Goal: Transaction & Acquisition: Purchase product/service

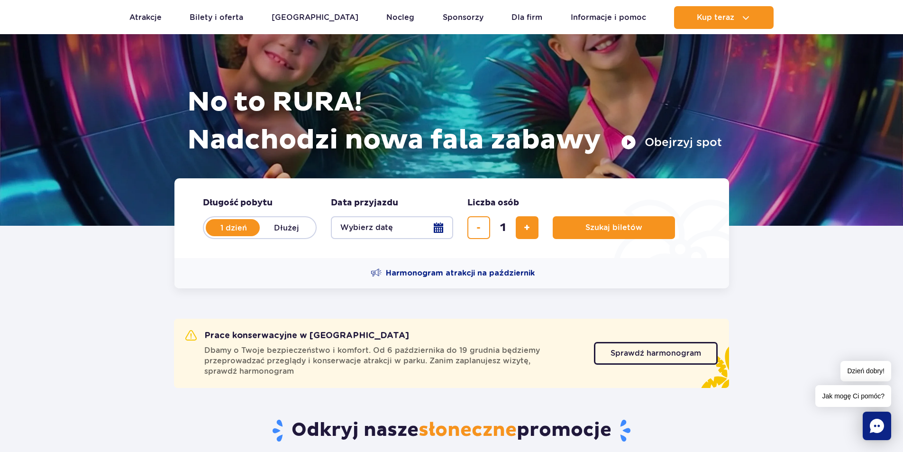
scroll to position [95, 0]
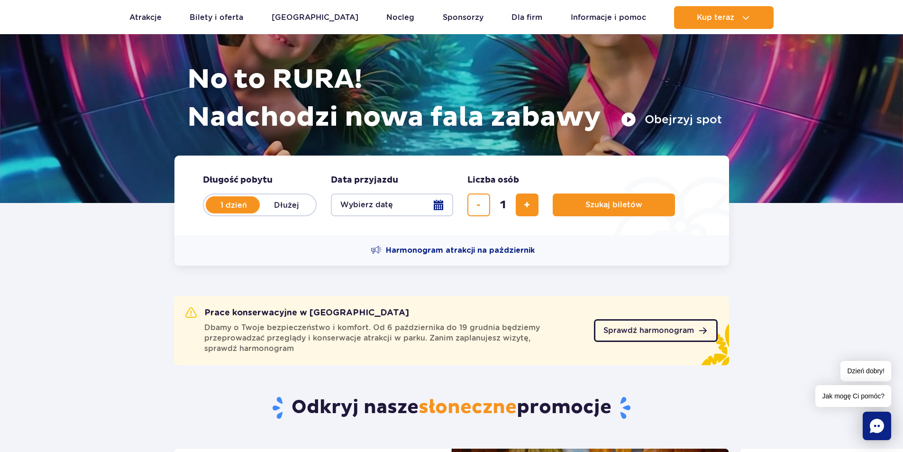
click at [629, 326] on span "Sprawdź harmonogram" at bounding box center [648, 330] width 90 height 8
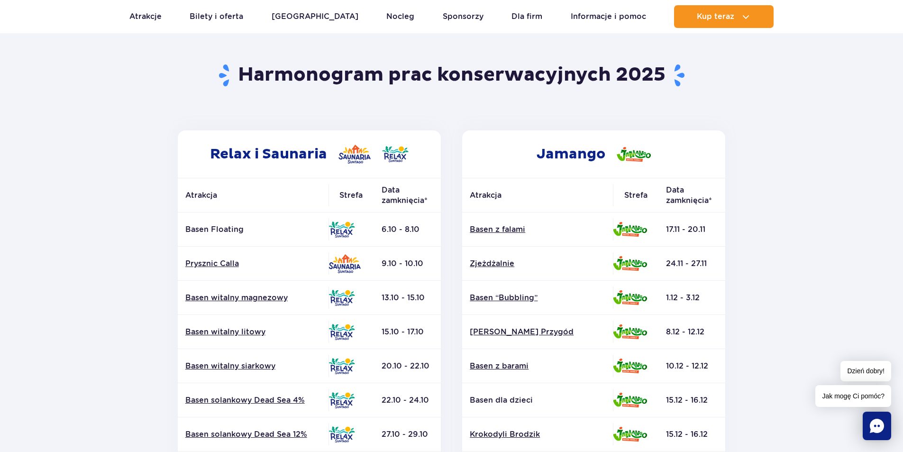
scroll to position [47, 0]
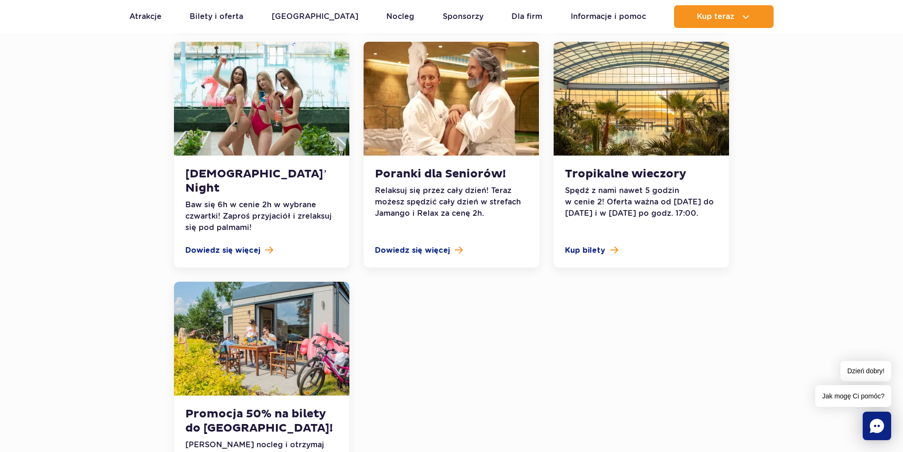
scroll to position [995, 0]
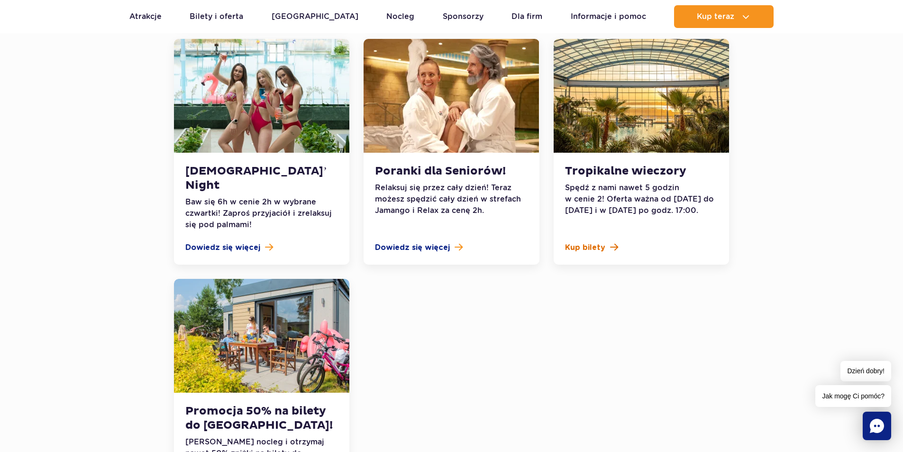
click at [591, 242] on span "Kup bilety" at bounding box center [585, 247] width 40 height 11
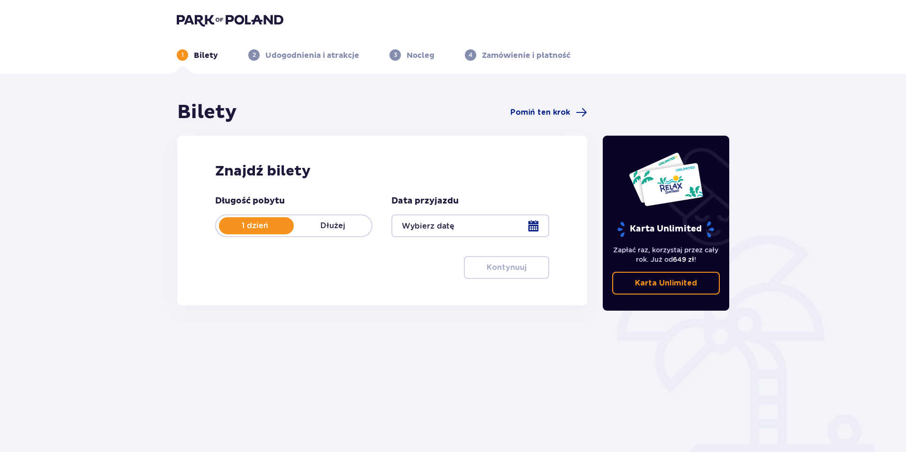
click at [486, 222] on div at bounding box center [469, 225] width 157 height 23
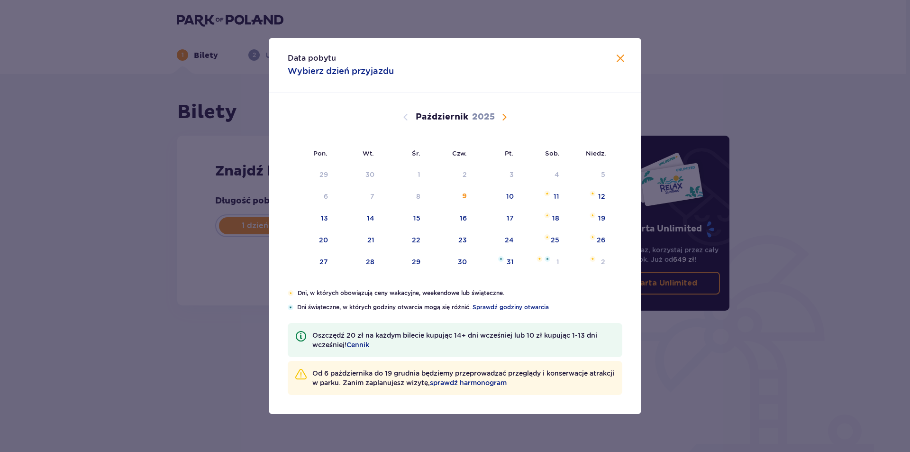
click at [503, 117] on span "Następny miesiąc" at bounding box center [503, 116] width 11 height 11
click at [505, 120] on span "Następny miesiąc" at bounding box center [503, 116] width 11 height 11
click at [375, 217] on div "16" at bounding box center [357, 218] width 47 height 21
type input "16.12.25"
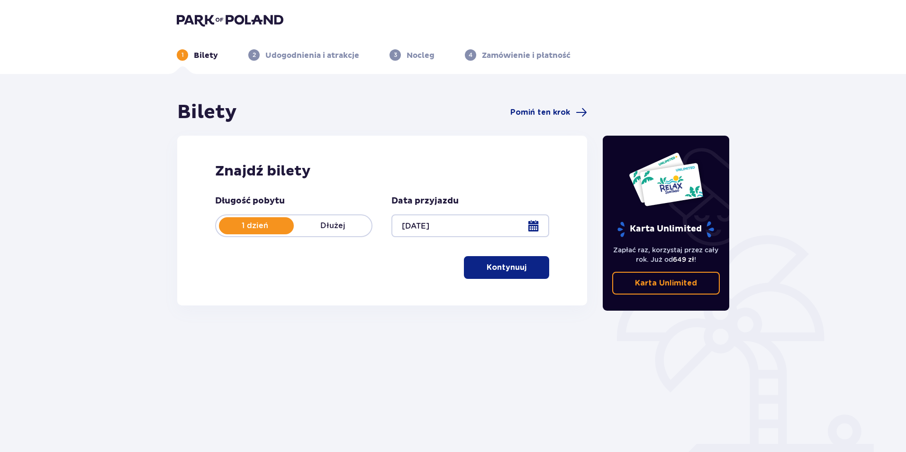
click at [507, 273] on button "Kontynuuj" at bounding box center [506, 267] width 85 height 23
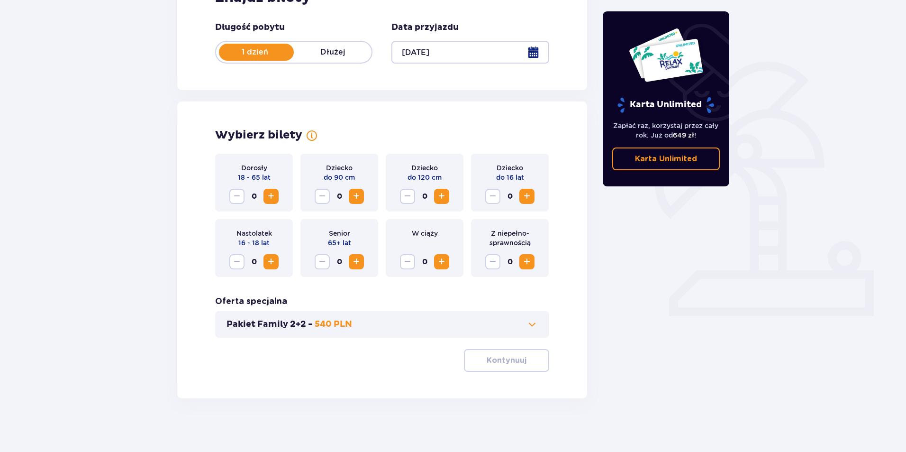
scroll to position [177, 0]
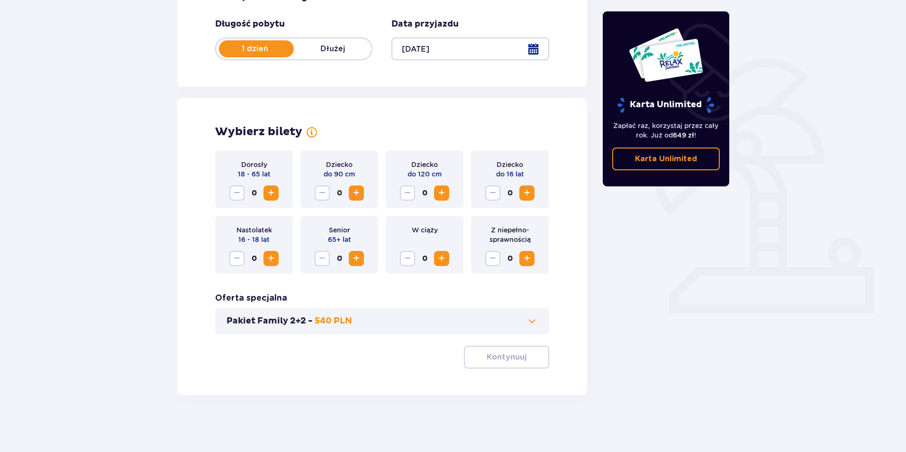
click at [272, 192] on span "Zwiększ" at bounding box center [270, 192] width 11 height 11
click at [271, 189] on span "Zwiększ" at bounding box center [270, 192] width 11 height 11
click at [509, 319] on button "Pakiet Family 2+2 - 540 PLN" at bounding box center [381, 320] width 311 height 11
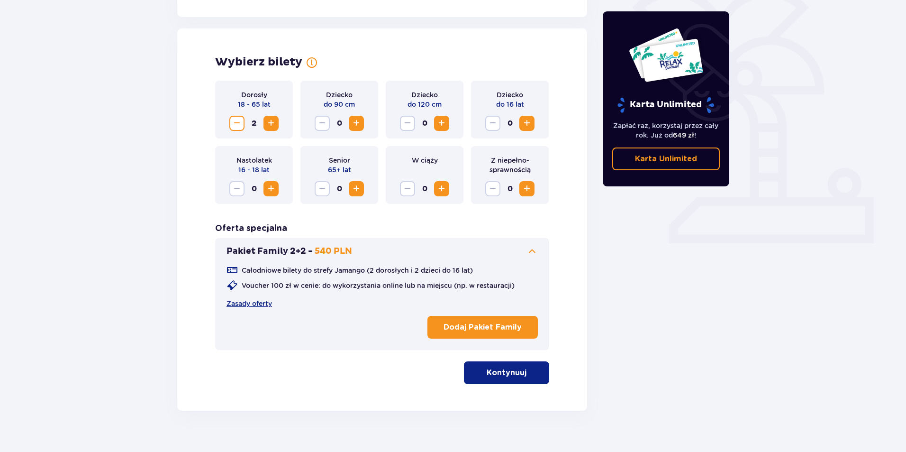
scroll to position [262, 0]
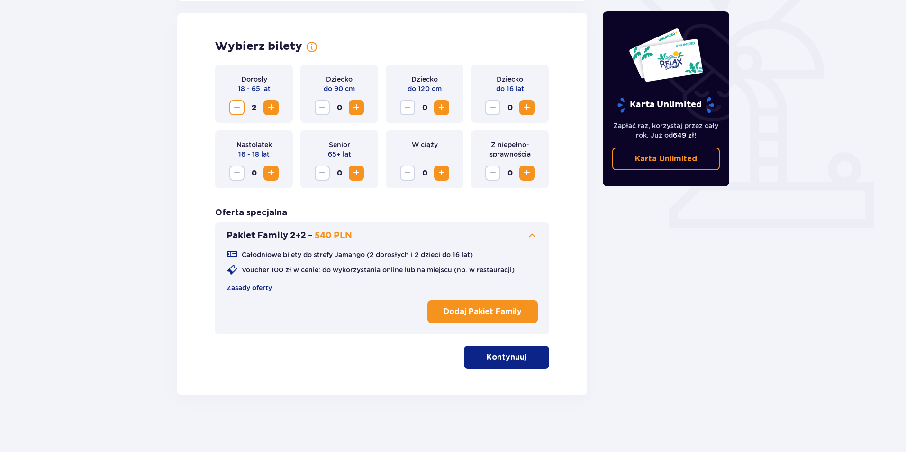
click at [526, 233] on button "Pakiet Family 2+2 - 540 PLN" at bounding box center [381, 235] width 311 height 11
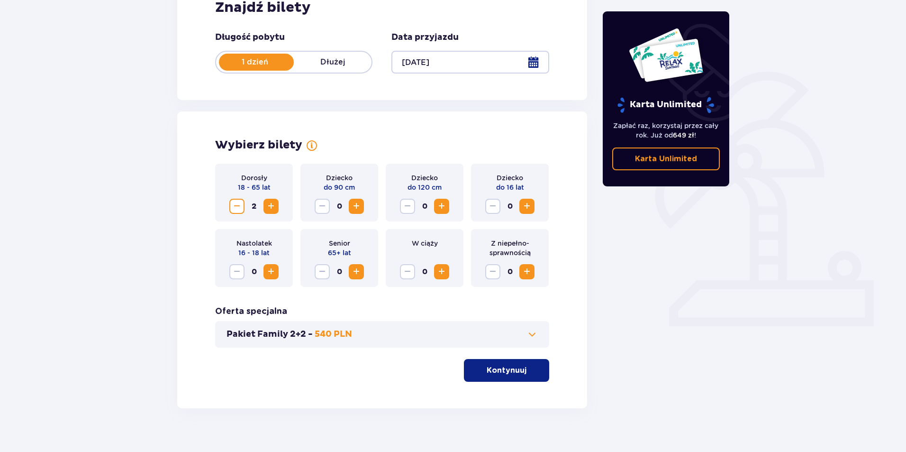
scroll to position [177, 0]
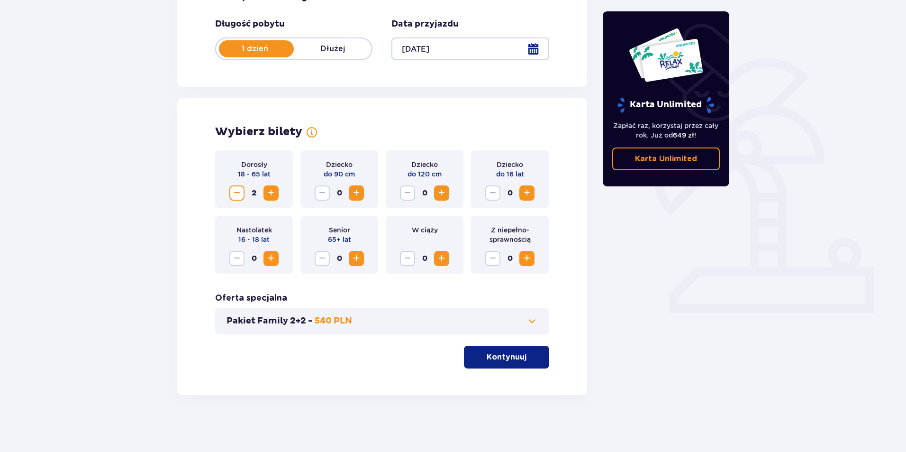
click at [509, 354] on p "Kontynuuj" at bounding box center [507, 357] width 40 height 10
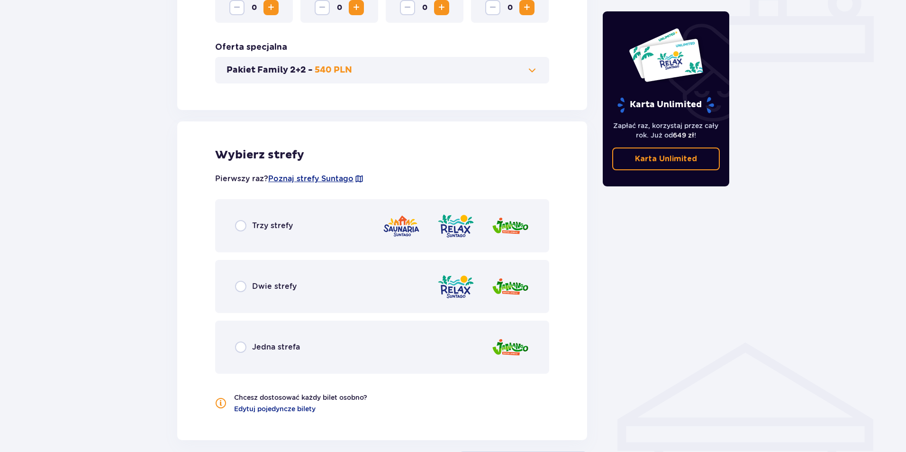
scroll to position [317, 0]
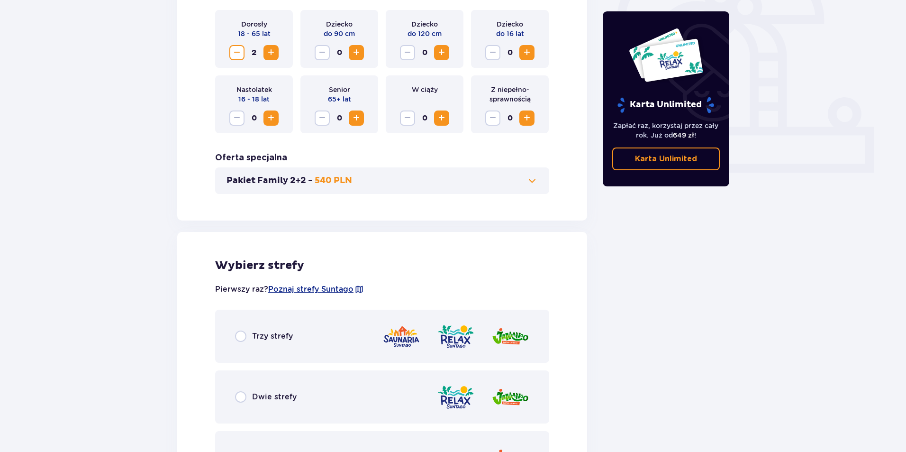
click at [236, 334] on input "radio" at bounding box center [240, 335] width 11 height 11
radio input "true"
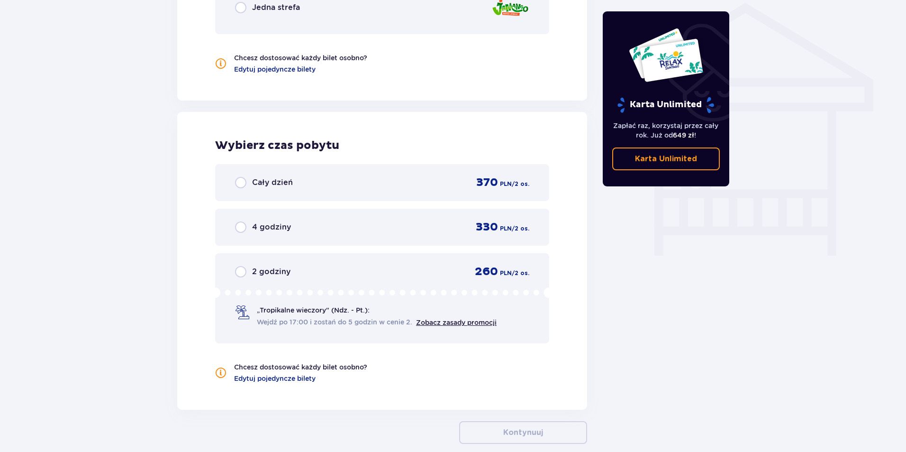
scroll to position [768, 0]
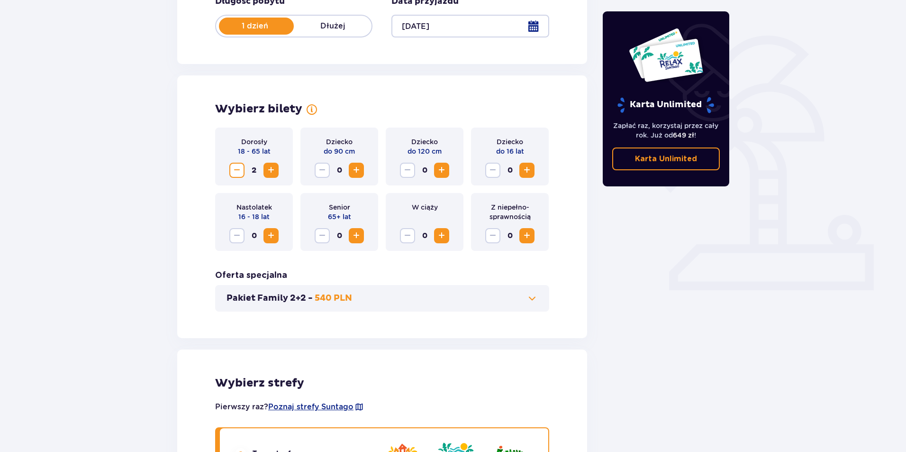
click at [231, 167] on button "Zmniejsz" at bounding box center [236, 170] width 15 height 15
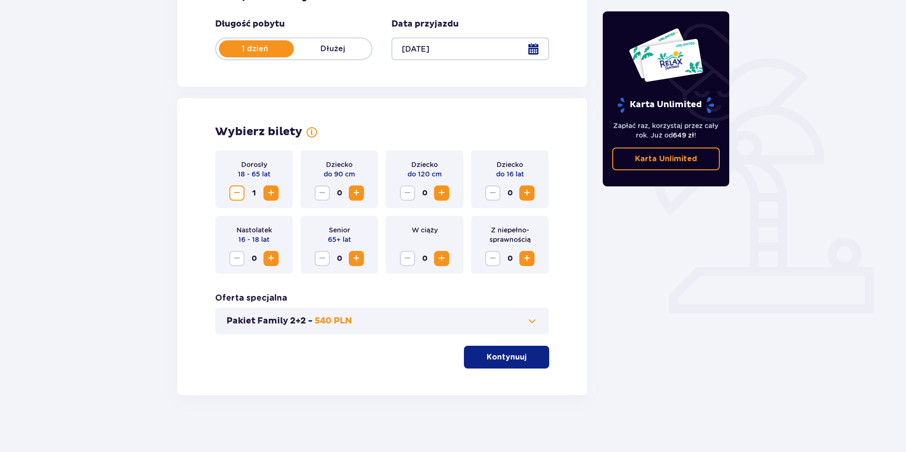
click at [435, 261] on button "Zwiększ" at bounding box center [441, 258] width 15 height 15
click at [513, 359] on p "Kontynuuj" at bounding box center [507, 357] width 40 height 10
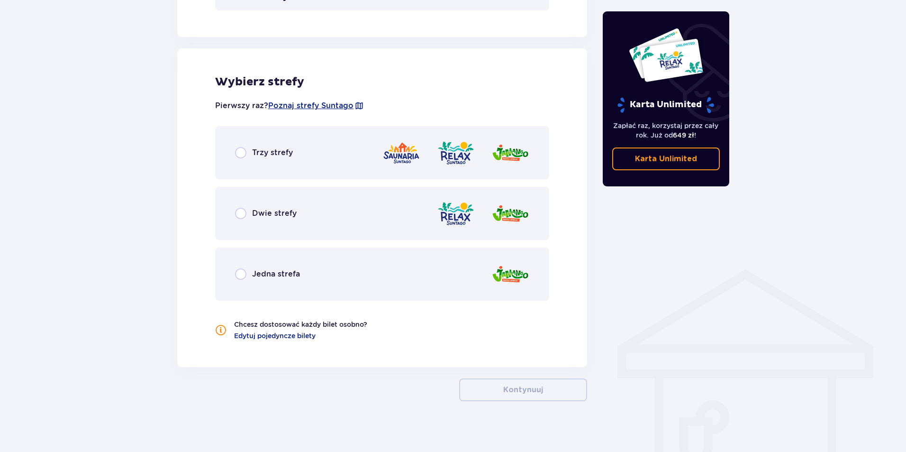
scroll to position [506, 0]
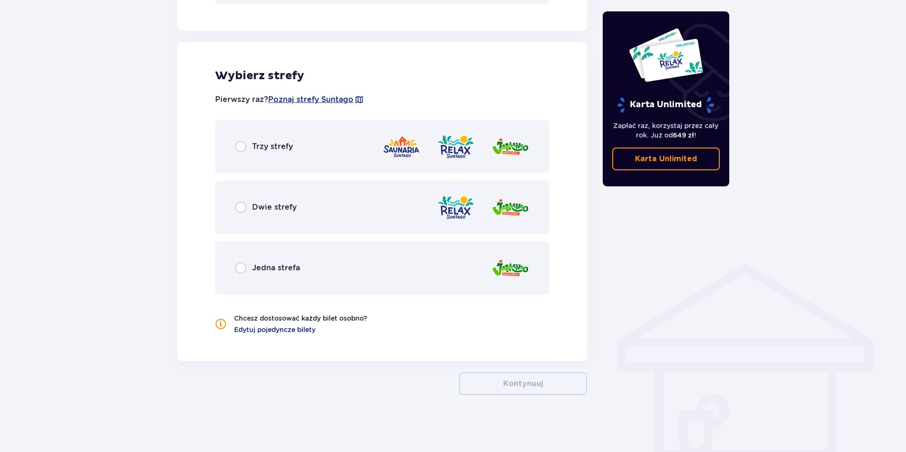
click at [243, 144] on input "radio" at bounding box center [240, 146] width 11 height 11
radio input "true"
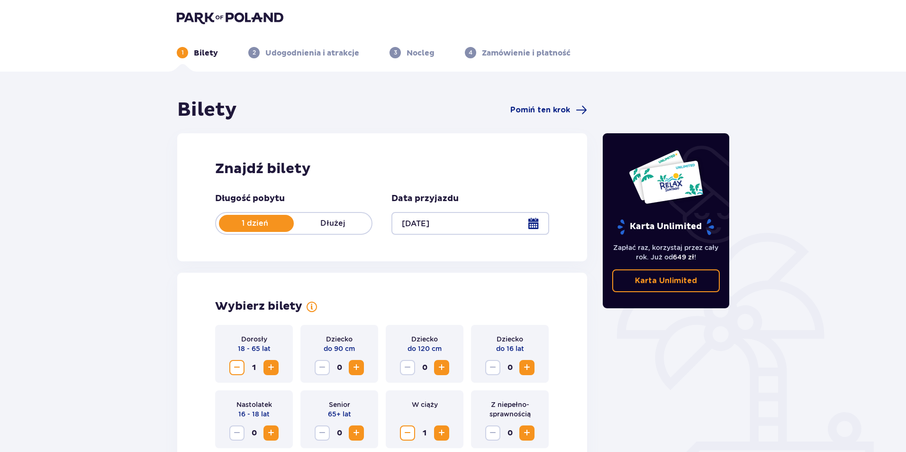
scroll to position [0, 0]
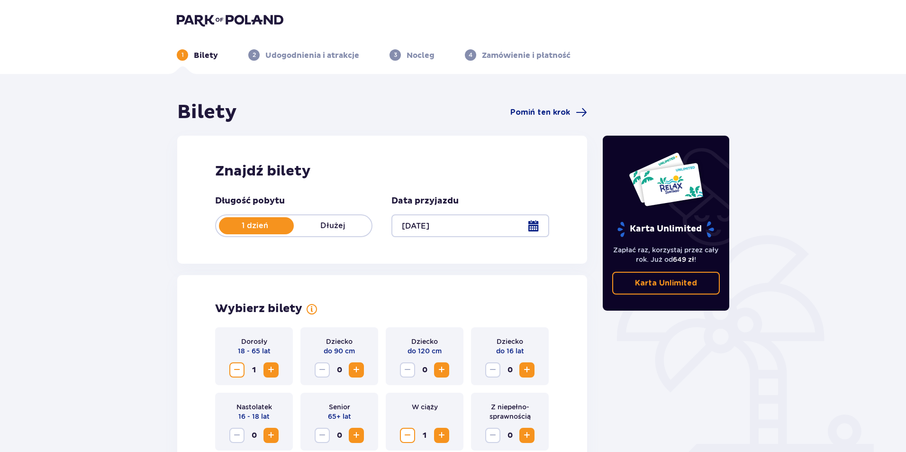
click at [235, 16] on img at bounding box center [230, 19] width 107 height 13
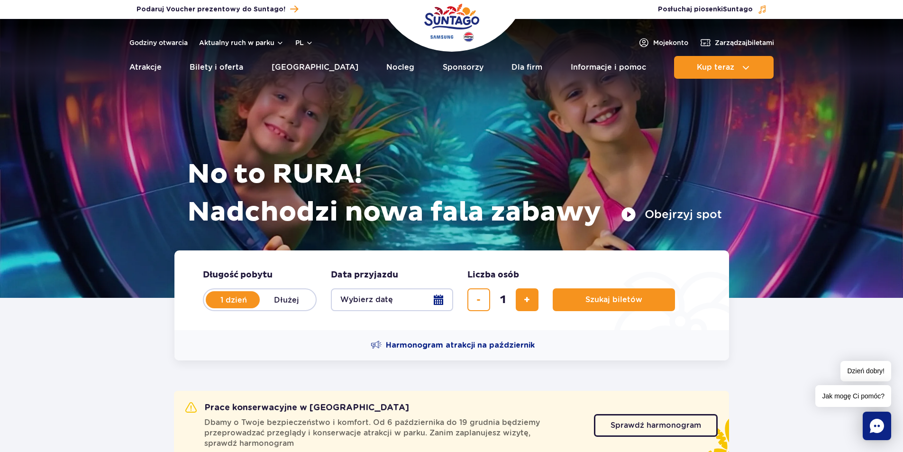
click at [163, 37] on div "Godziny otwarcia Aktualny ruch w parku pl PL EN UA" at bounding box center [221, 42] width 184 height 11
click at [167, 39] on link "Godziny otwarcia" at bounding box center [158, 42] width 58 height 9
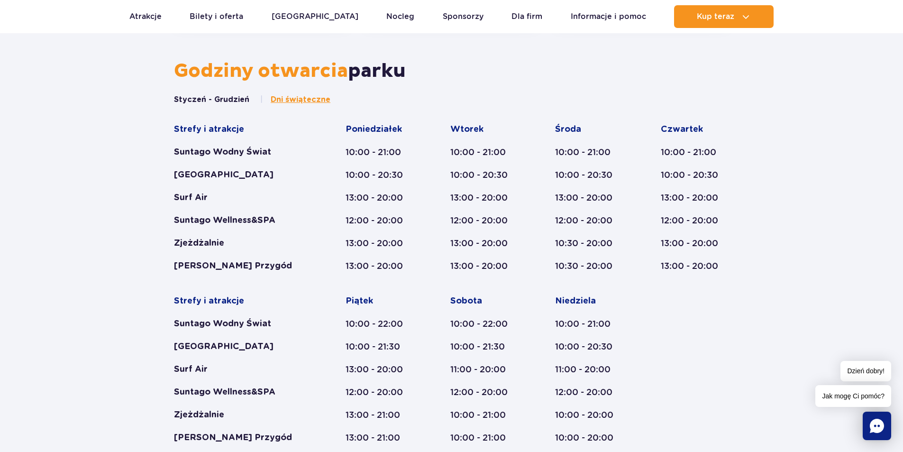
click at [307, 98] on span "Dni świąteczne" at bounding box center [301, 99] width 60 height 10
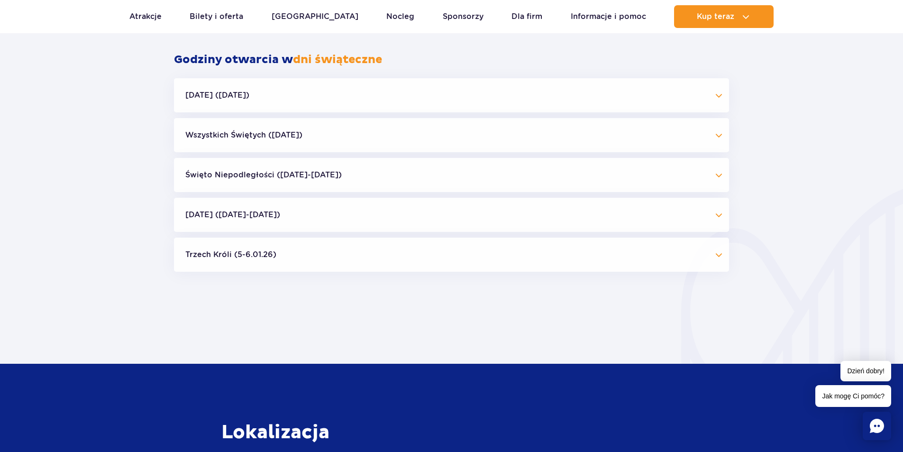
scroll to position [917, 0]
click at [300, 95] on button "[DATE] ([DATE])" at bounding box center [451, 95] width 555 height 34
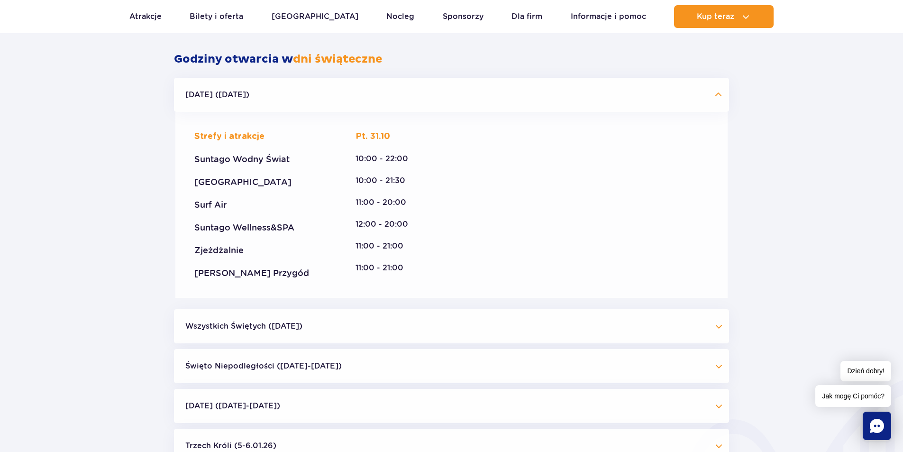
click at [299, 95] on button "[DATE] ([DATE])" at bounding box center [451, 95] width 555 height 34
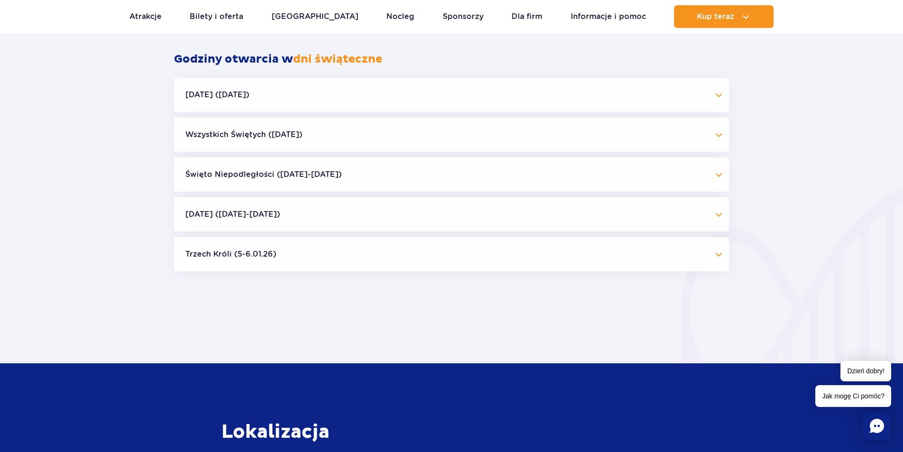
click at [327, 208] on button "Boże Narodzenie (23.12-01.01.26)" at bounding box center [451, 214] width 555 height 34
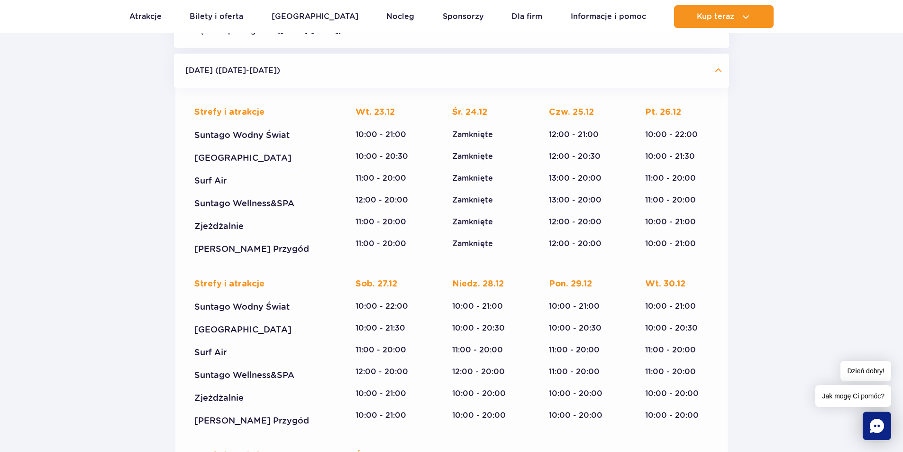
scroll to position [1059, 0]
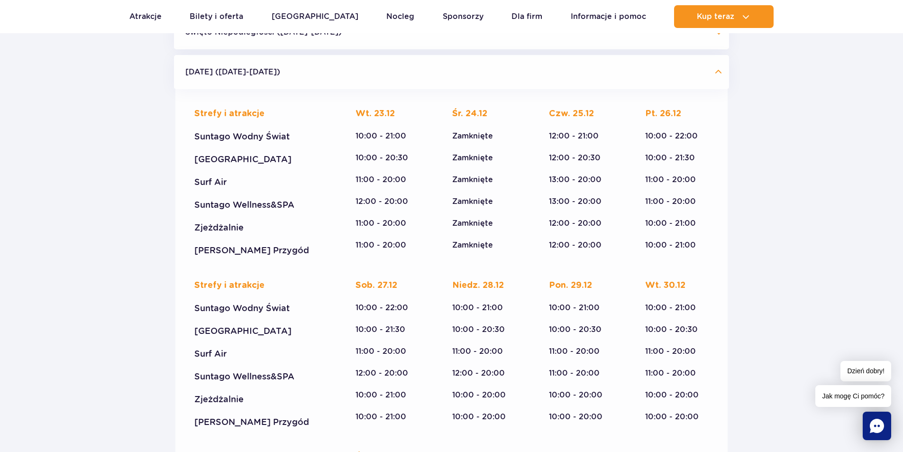
click at [342, 71] on button "Boże Narodzenie (23.12-01.01.26)" at bounding box center [451, 72] width 555 height 34
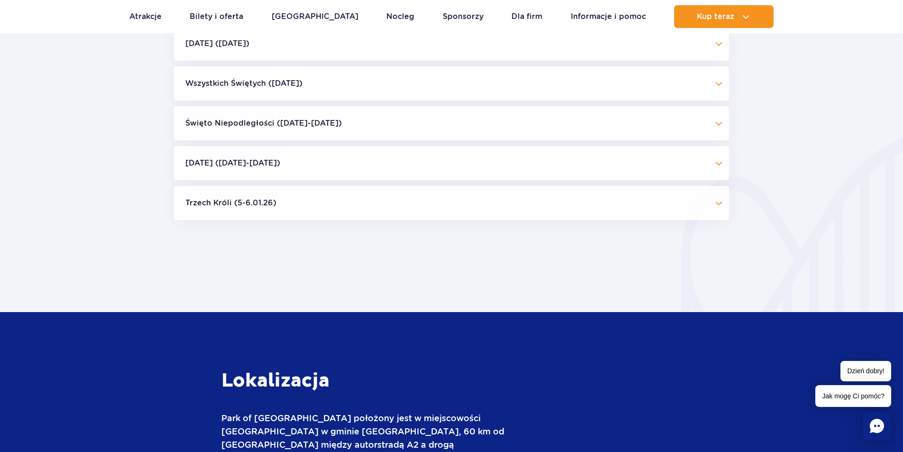
scroll to position [965, 0]
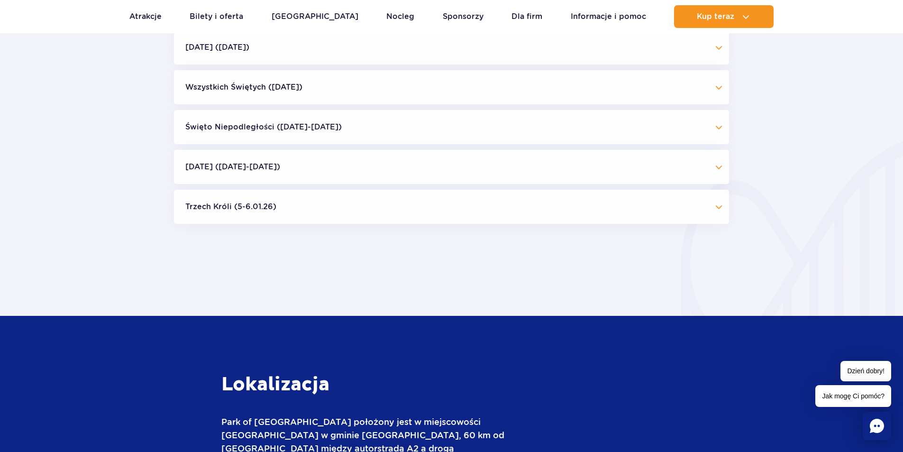
click at [352, 159] on button "Boże Narodzenie (23.12-01.01.26)" at bounding box center [451, 167] width 555 height 34
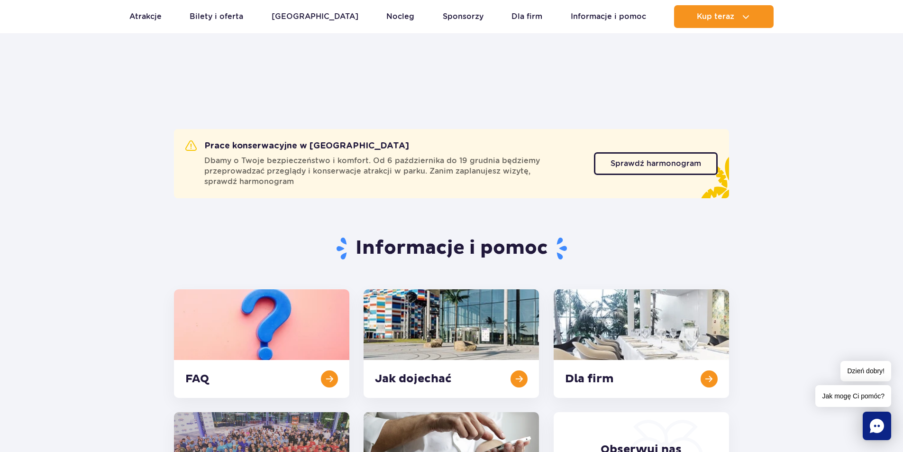
scroll to position [0, 0]
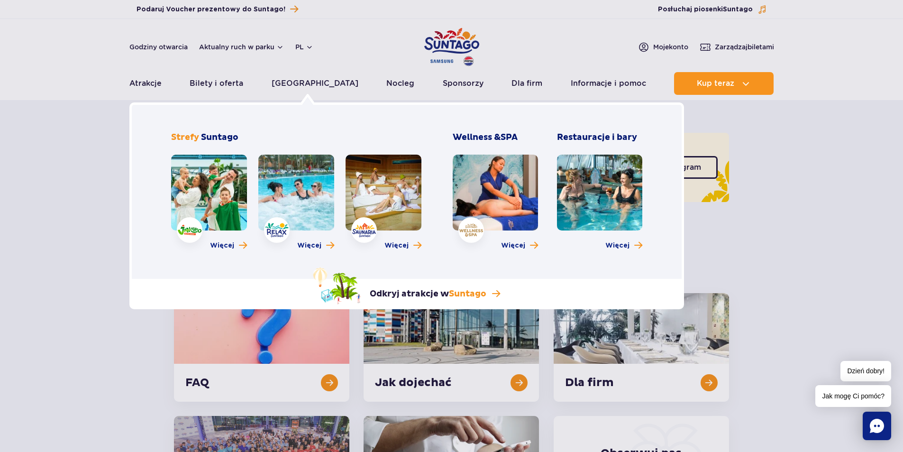
click at [229, 183] on link at bounding box center [209, 192] width 76 height 76
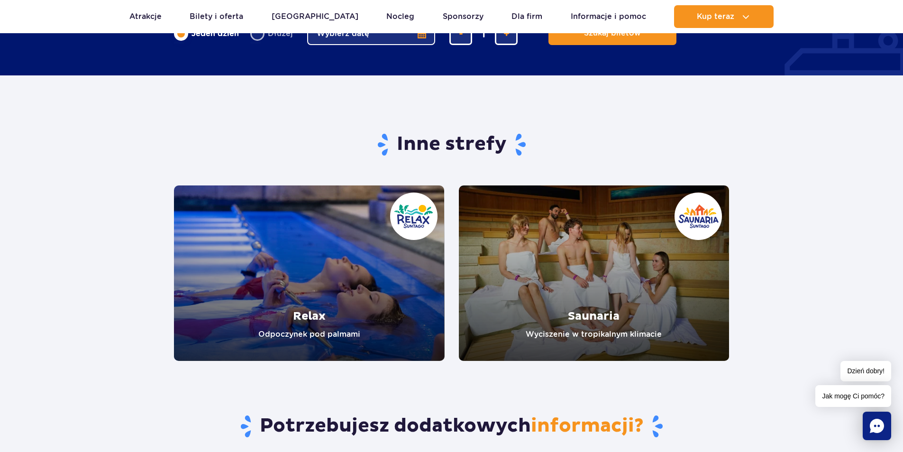
scroll to position [1706, 0]
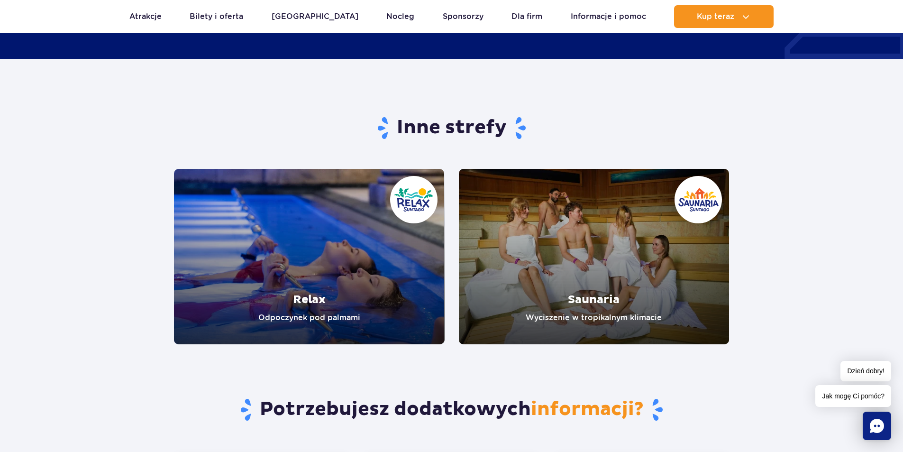
click at [355, 279] on link "Relax" at bounding box center [309, 256] width 271 height 175
click at [619, 233] on link "Saunaria" at bounding box center [594, 256] width 271 height 175
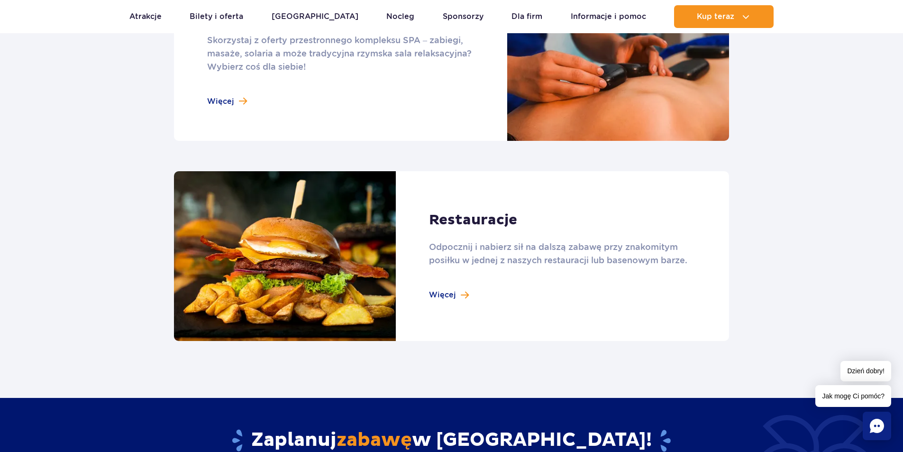
scroll to position [948, 0]
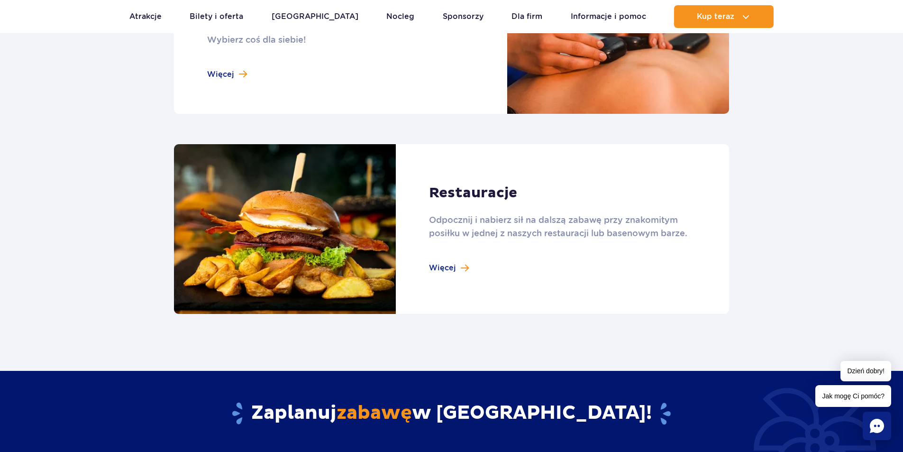
click at [449, 268] on link at bounding box center [451, 229] width 555 height 170
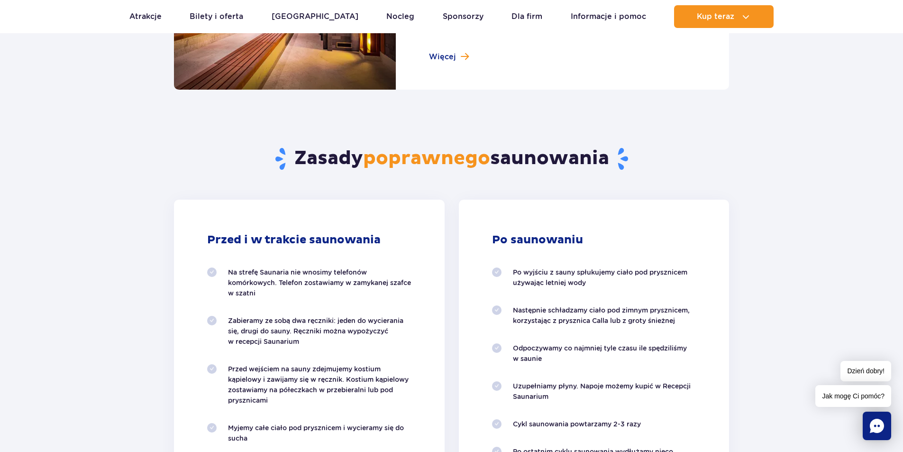
scroll to position [521, 0]
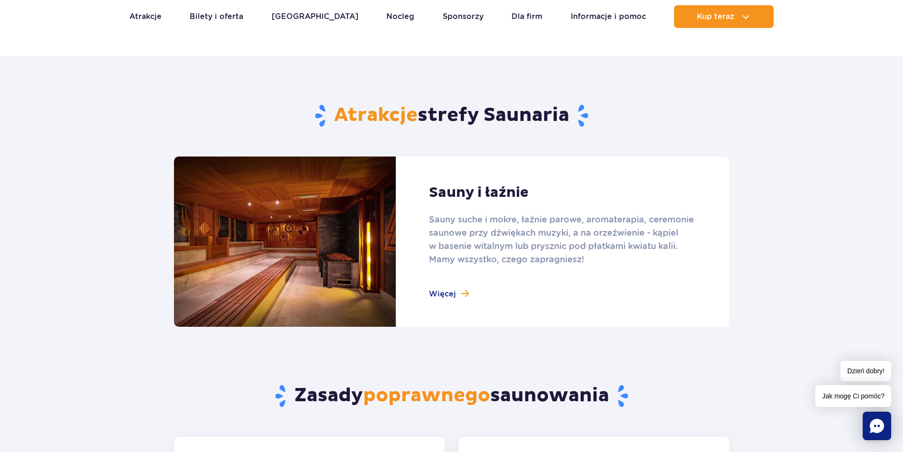
click at [449, 291] on link at bounding box center [451, 241] width 555 height 170
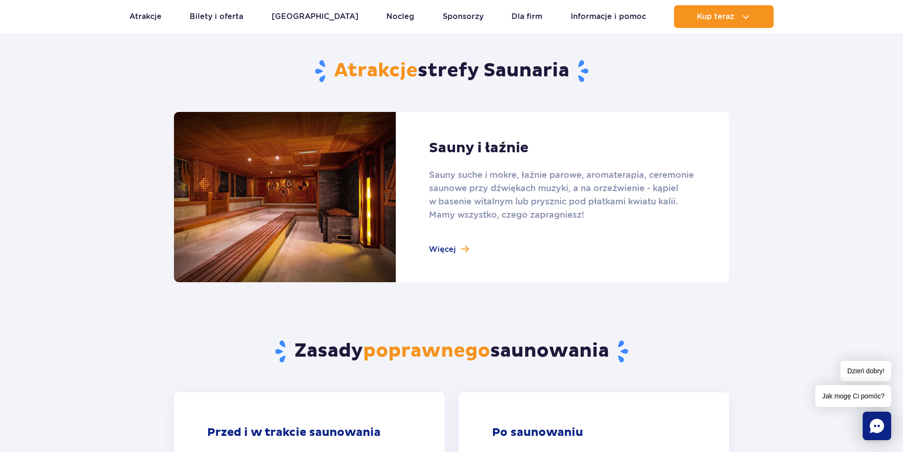
scroll to position [426, 0]
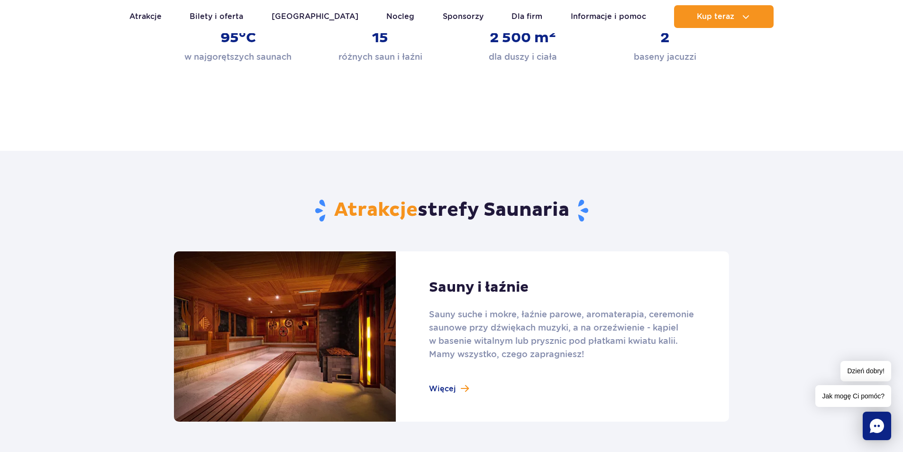
click at [478, 359] on link at bounding box center [451, 336] width 555 height 170
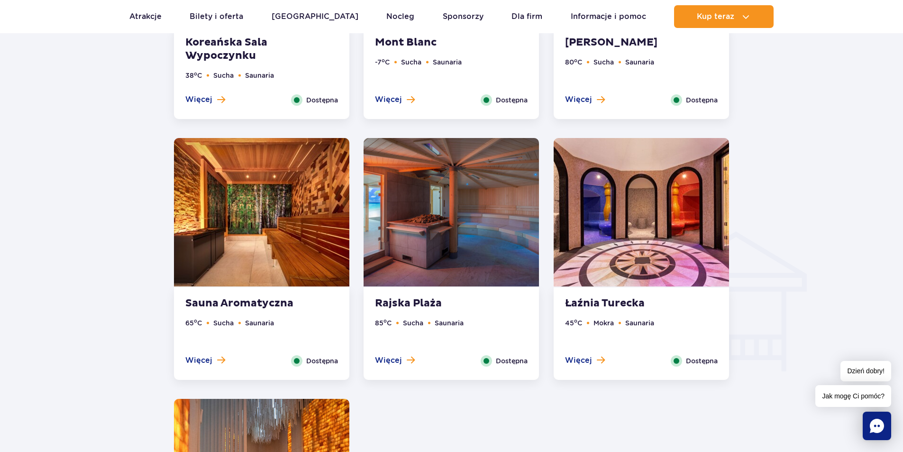
scroll to position [995, 0]
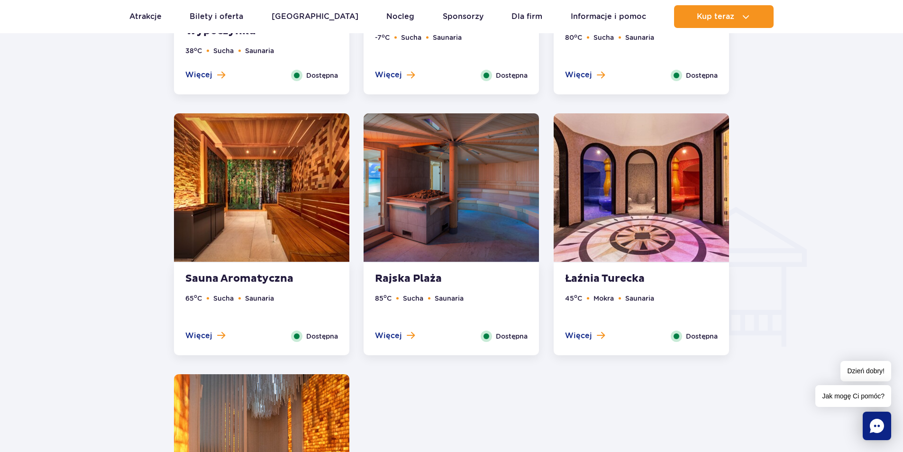
click at [650, 203] on img at bounding box center [640, 187] width 175 height 148
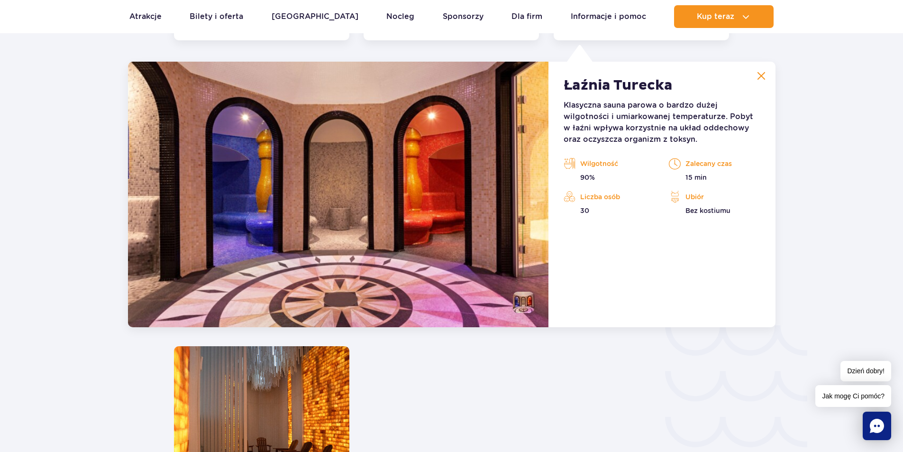
scroll to position [1314, 0]
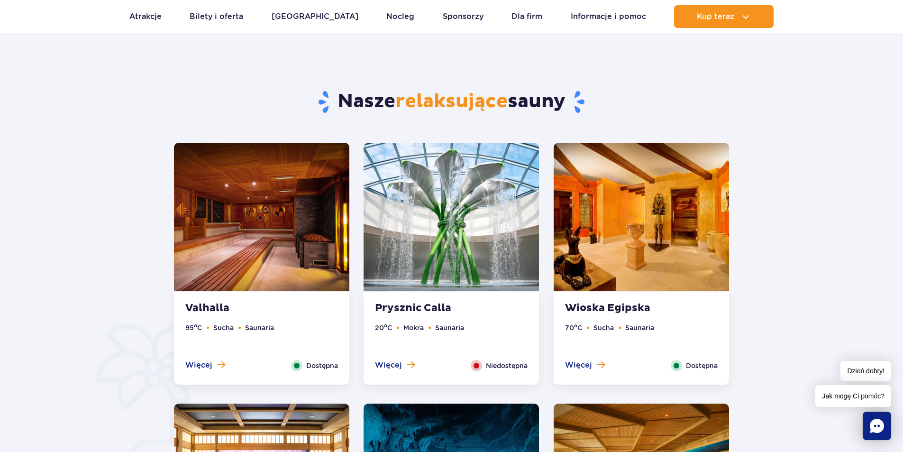
scroll to position [521, 0]
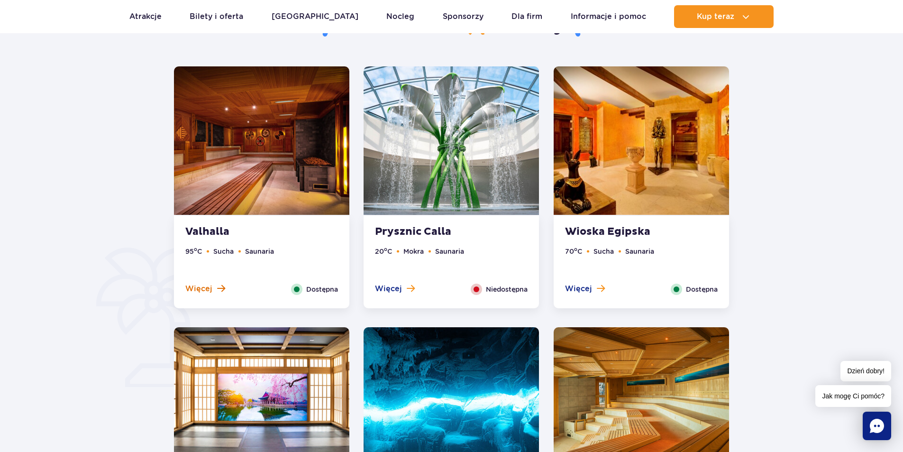
click at [199, 291] on span "Więcej" at bounding box center [198, 288] width 27 height 10
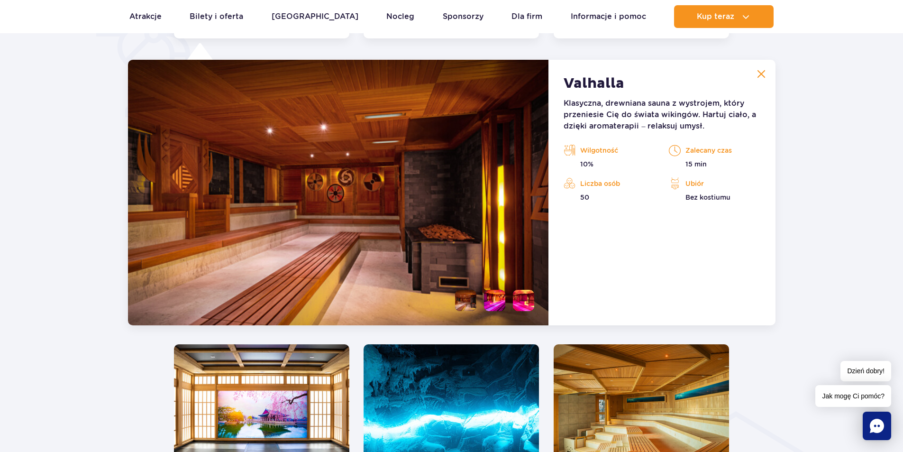
scroll to position [794, 0]
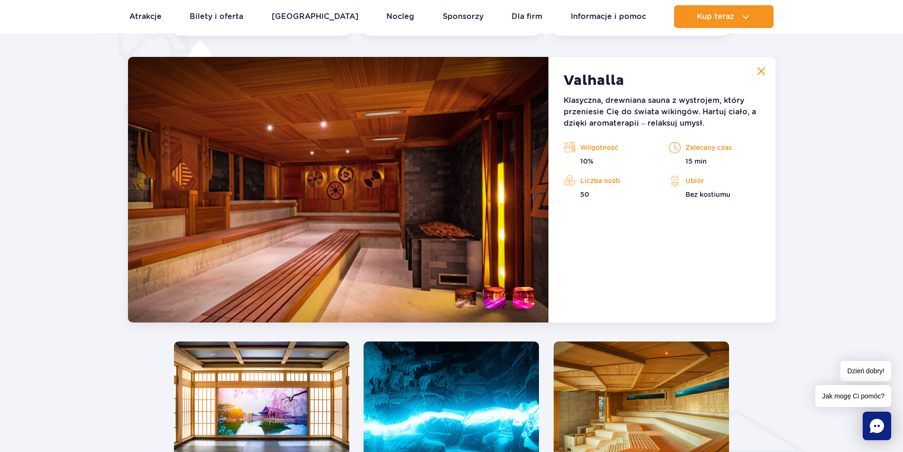
click at [761, 72] on img at bounding box center [761, 71] width 9 height 9
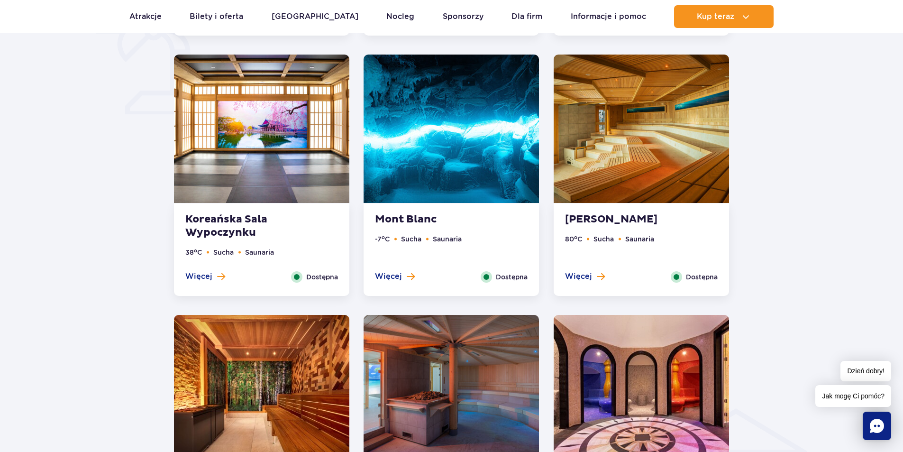
click at [470, 157] on img at bounding box center [450, 128] width 175 height 148
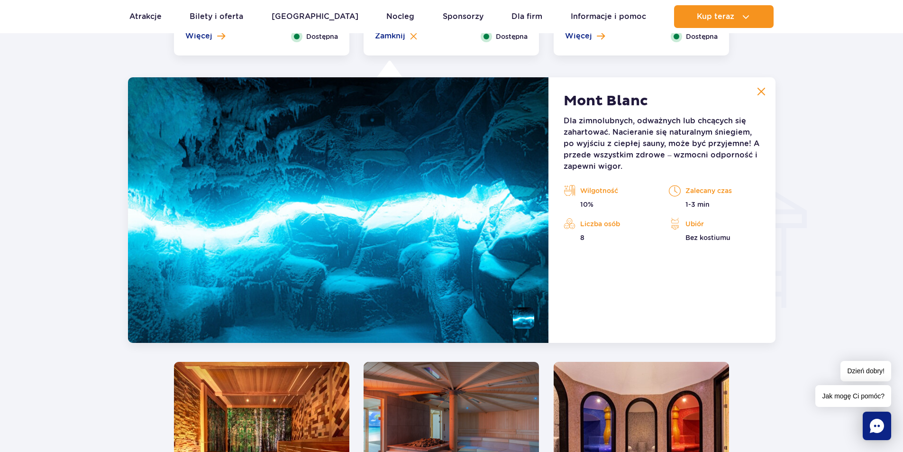
scroll to position [1054, 0]
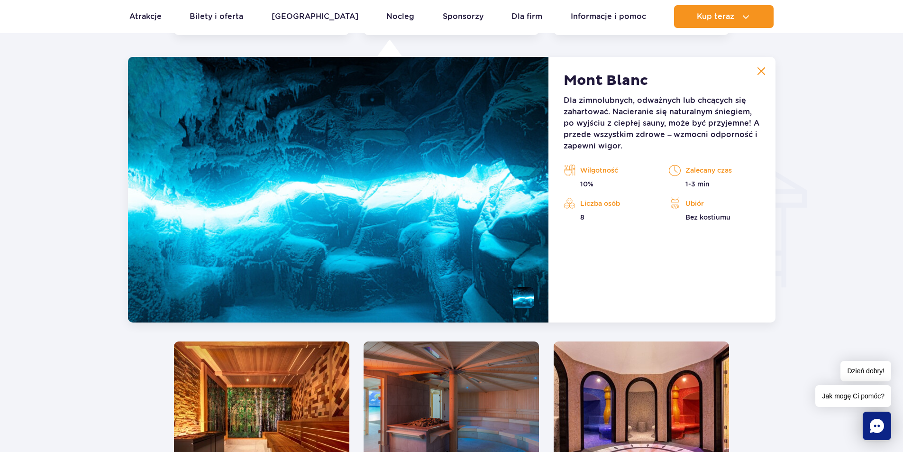
click at [754, 68] on button at bounding box center [760, 71] width 19 height 19
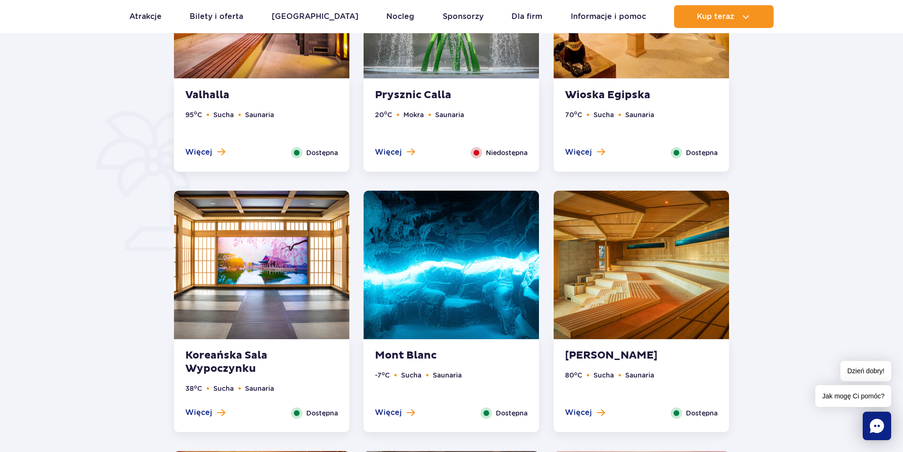
scroll to position [486, 0]
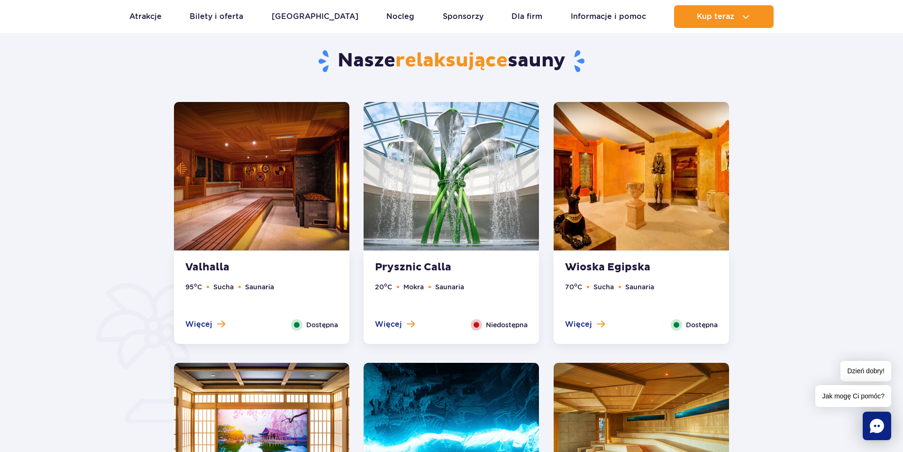
click at [471, 185] on img at bounding box center [450, 176] width 175 height 148
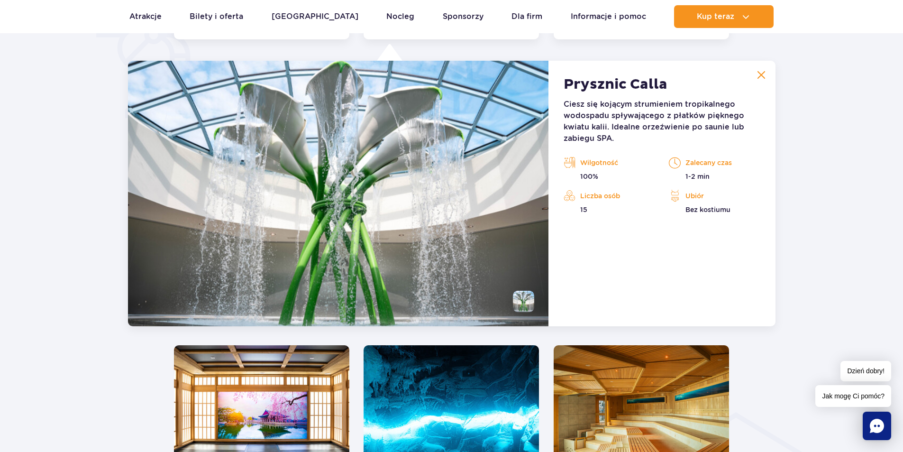
scroll to position [794, 0]
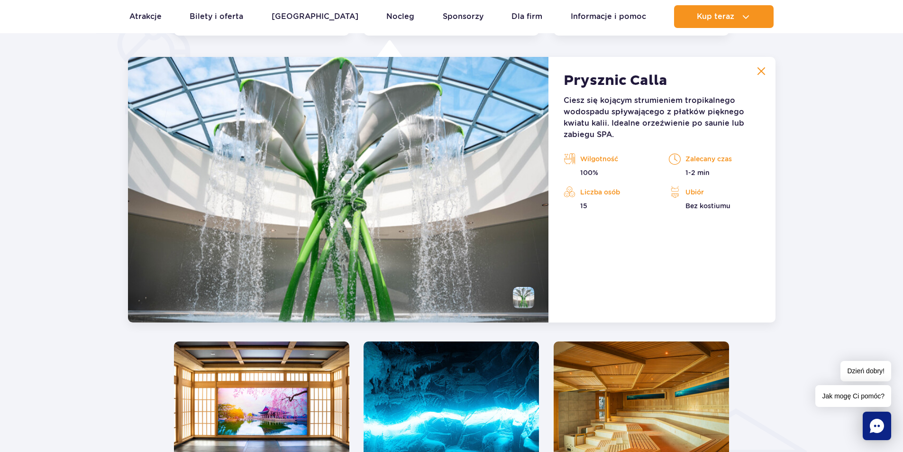
click at [759, 72] on img at bounding box center [761, 71] width 9 height 9
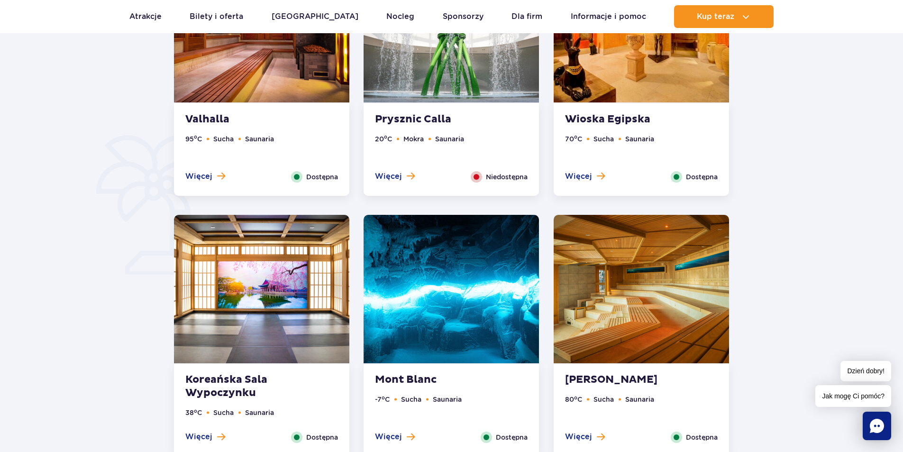
scroll to position [604, 0]
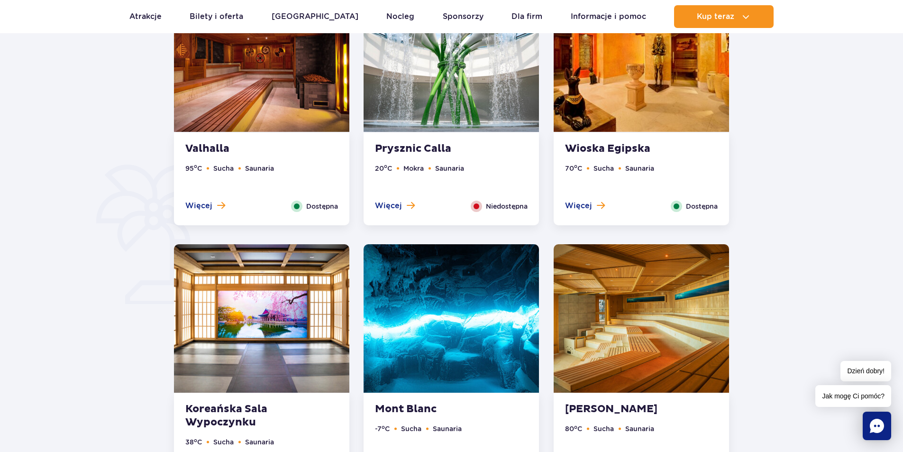
click at [650, 97] on img at bounding box center [640, 57] width 175 height 148
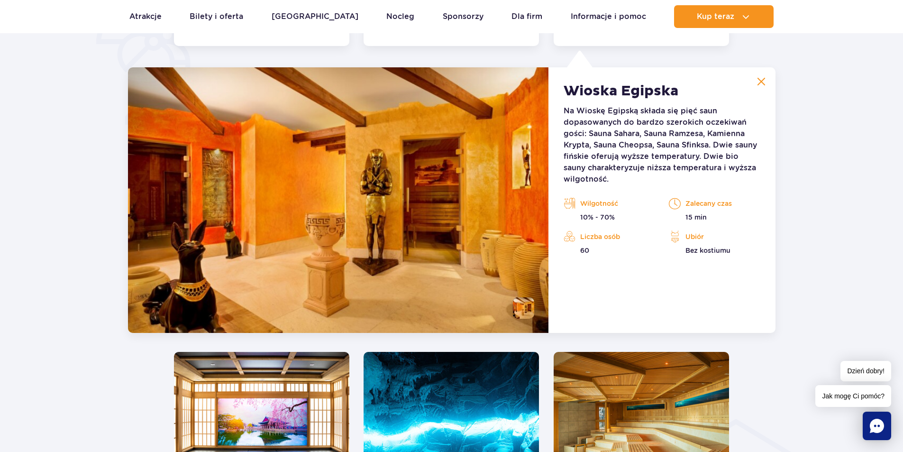
scroll to position [794, 0]
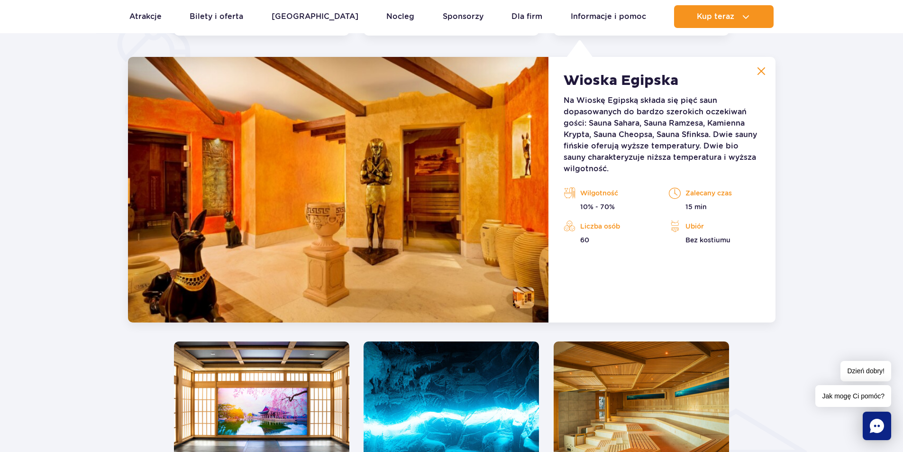
click at [766, 73] on button at bounding box center [760, 71] width 19 height 19
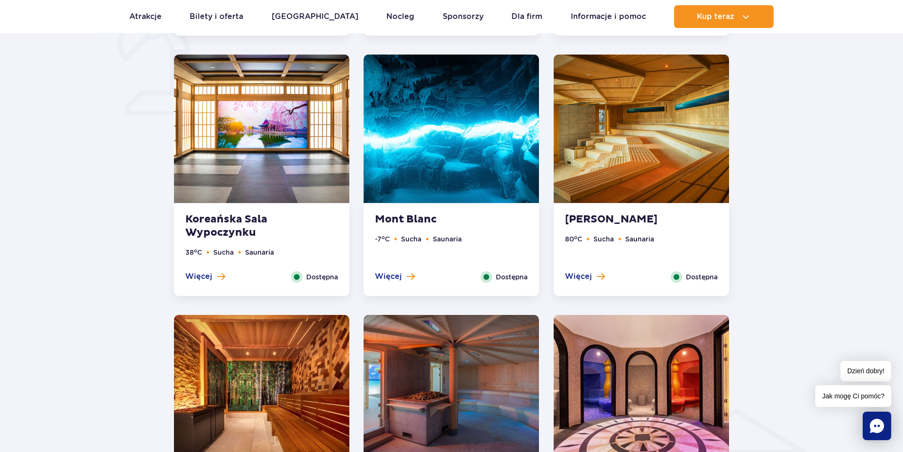
click at [309, 169] on img at bounding box center [261, 128] width 175 height 148
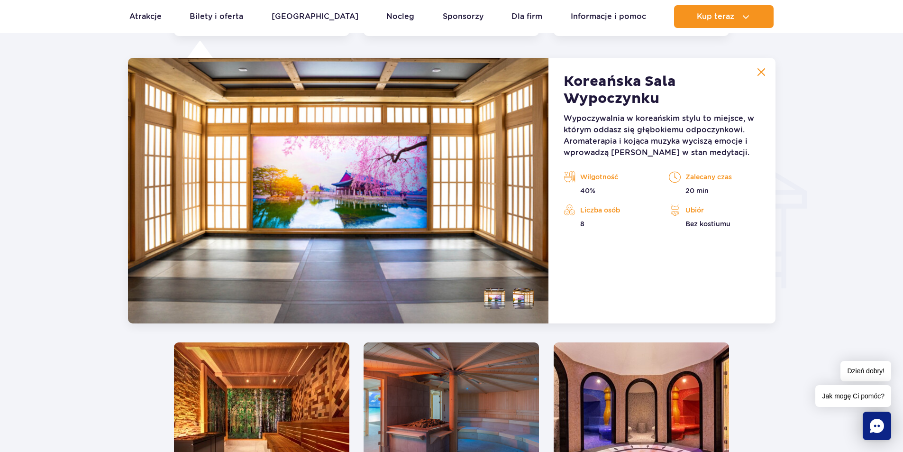
scroll to position [1054, 0]
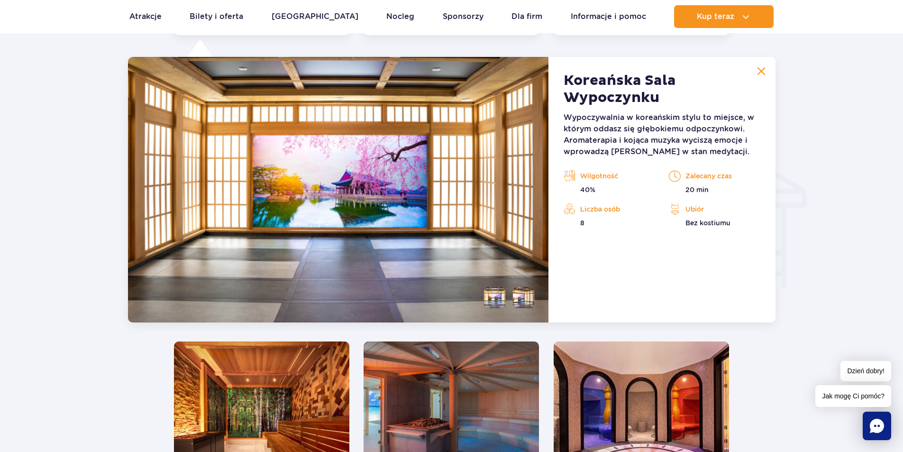
click at [760, 71] on img at bounding box center [761, 71] width 9 height 9
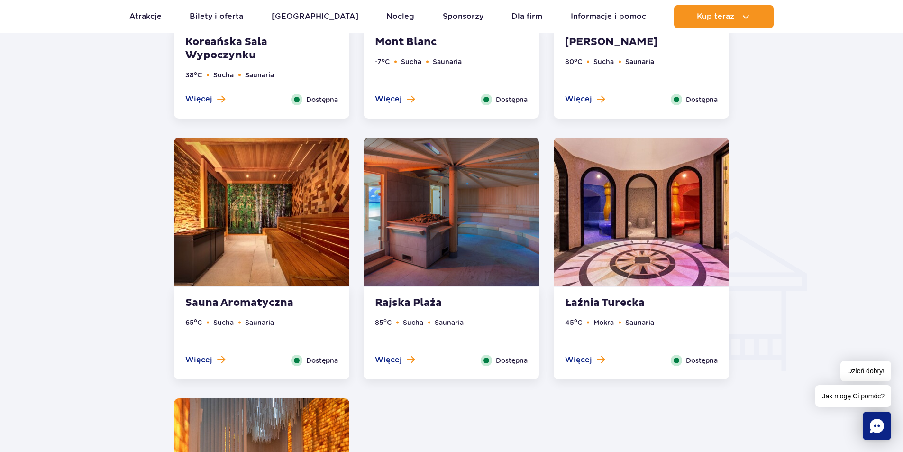
scroll to position [770, 0]
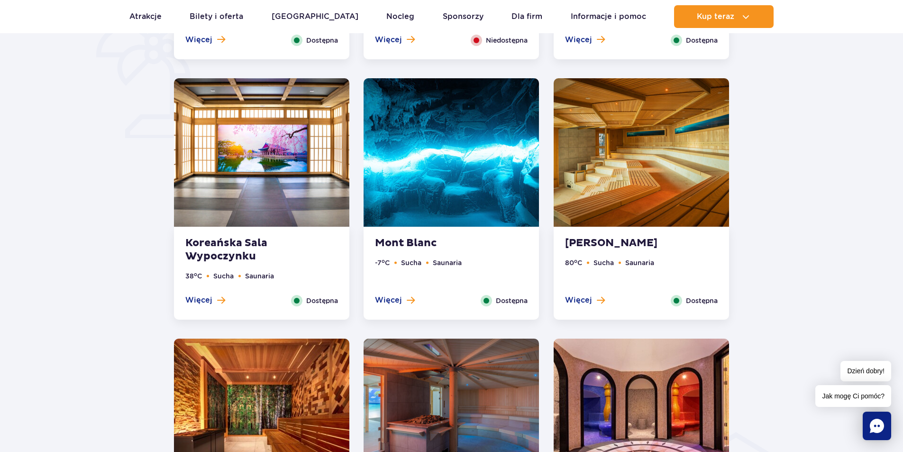
click at [614, 167] on img at bounding box center [640, 152] width 175 height 148
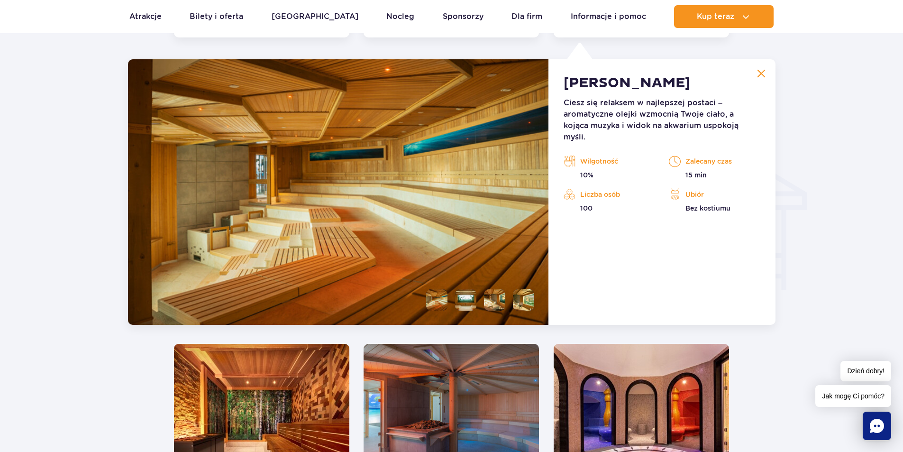
scroll to position [1054, 0]
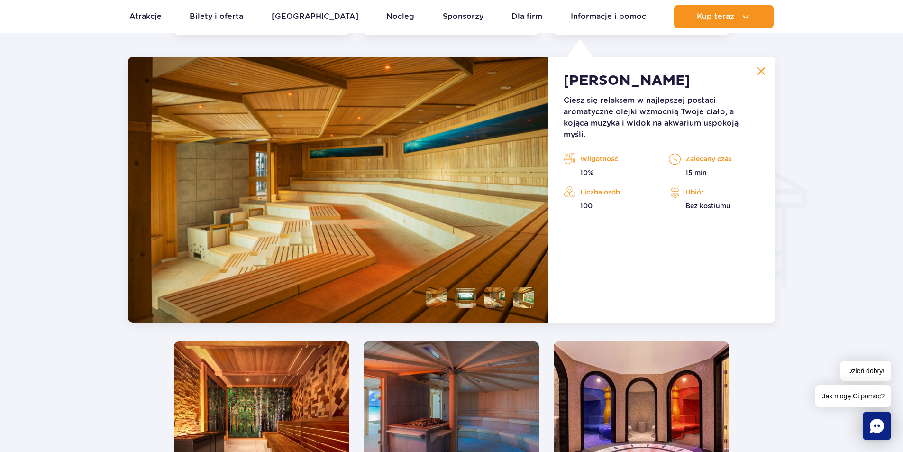
click at [461, 294] on li at bounding box center [465, 297] width 21 height 21
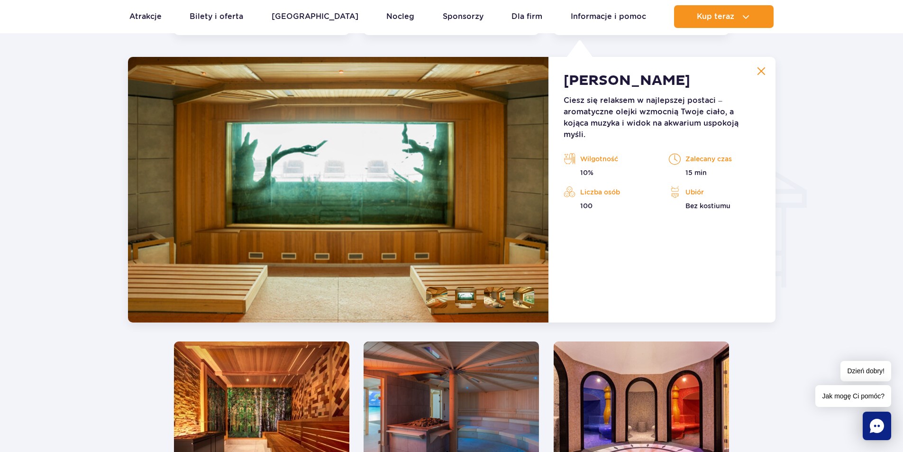
click at [495, 294] on li at bounding box center [494, 297] width 21 height 21
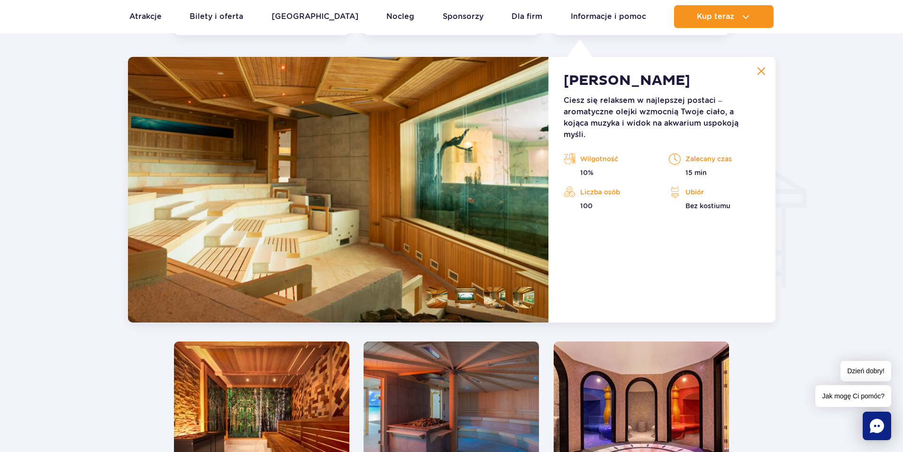
click at [518, 294] on li at bounding box center [523, 297] width 21 height 21
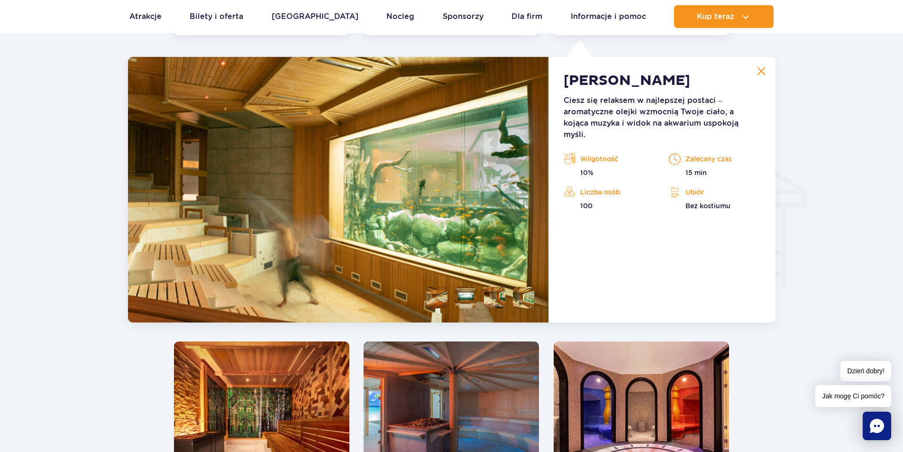
click at [770, 70] on div "Sauna Akwarium Ciesz się relaksem w najlepszej postaci – aromatyczne olejki wzm…" at bounding box center [661, 189] width 226 height 265
click at [761, 67] on img at bounding box center [761, 71] width 9 height 9
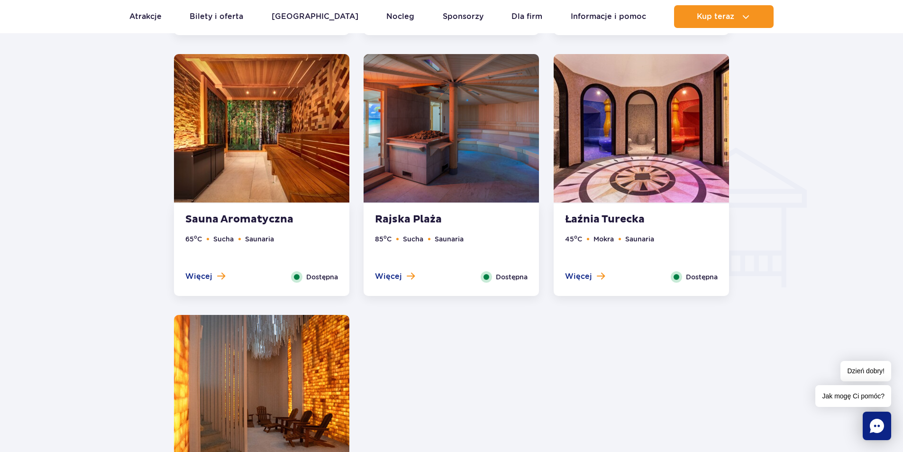
click at [307, 143] on img at bounding box center [261, 128] width 175 height 148
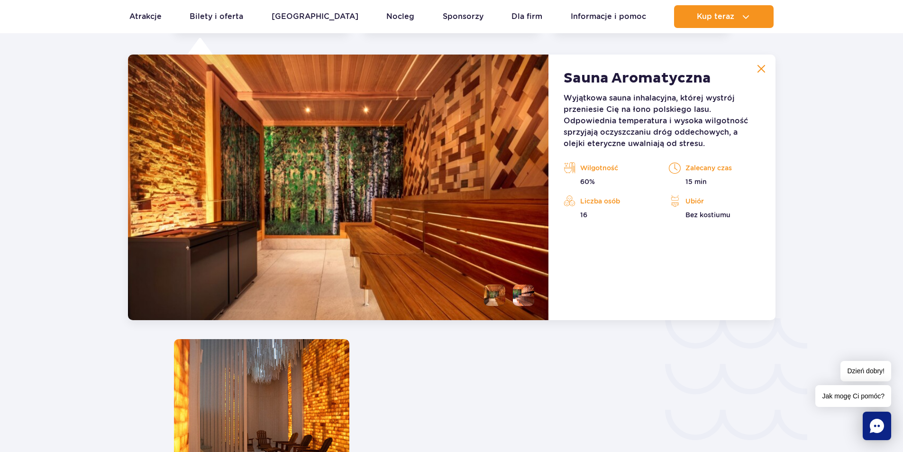
scroll to position [1314, 0]
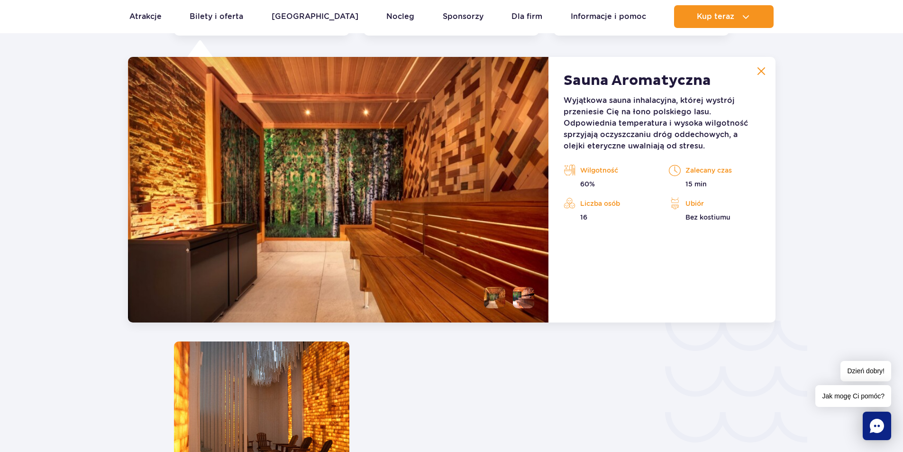
click at [761, 71] on img at bounding box center [761, 71] width 9 height 9
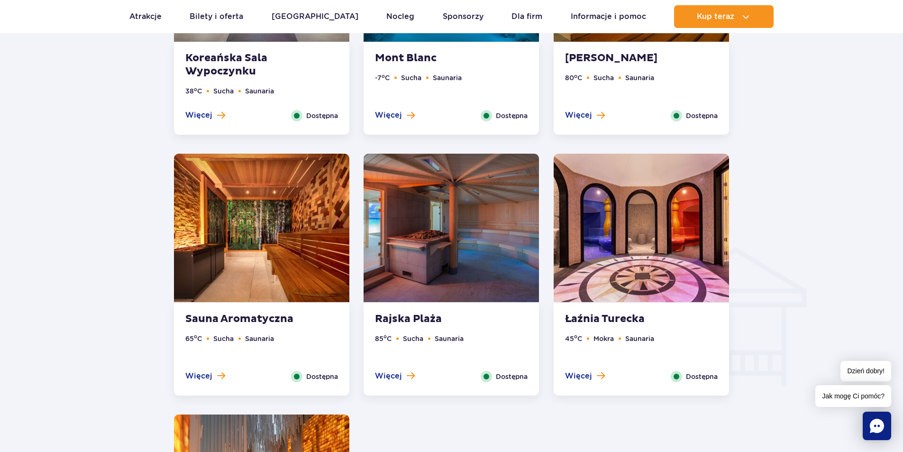
scroll to position [935, 0]
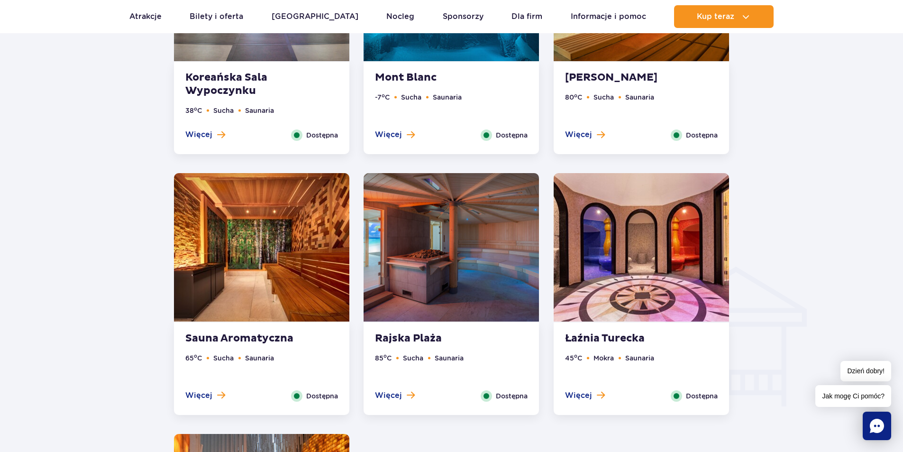
click at [467, 246] on img at bounding box center [450, 247] width 175 height 148
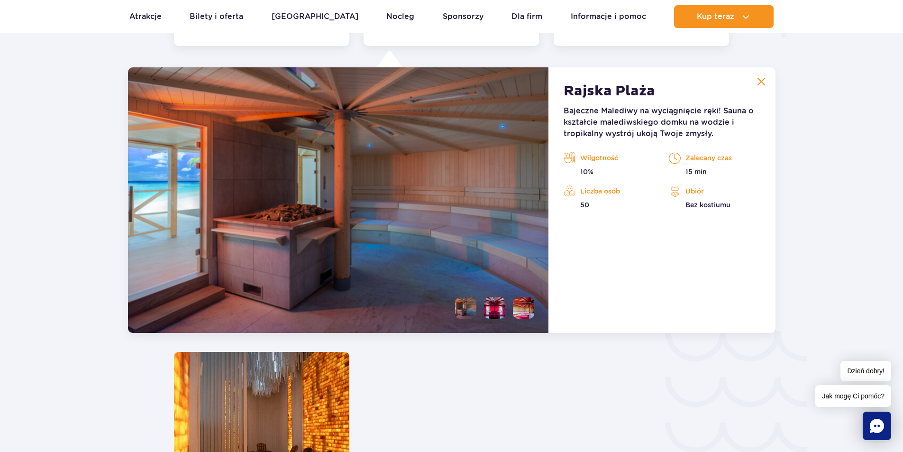
scroll to position [1314, 0]
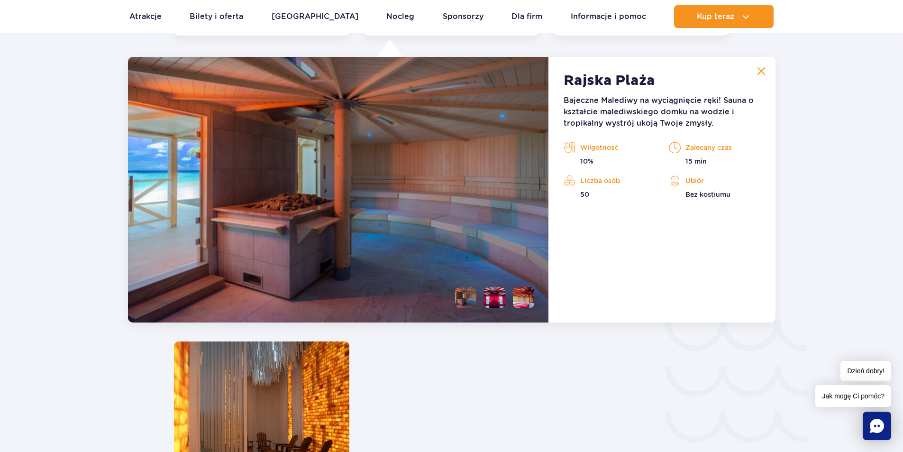
click at [758, 72] on img at bounding box center [761, 71] width 9 height 9
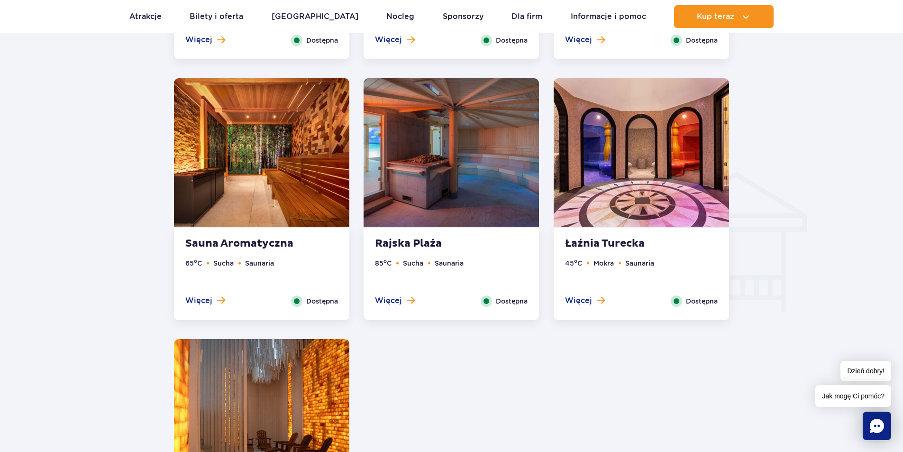
click at [621, 177] on img at bounding box center [640, 152] width 175 height 148
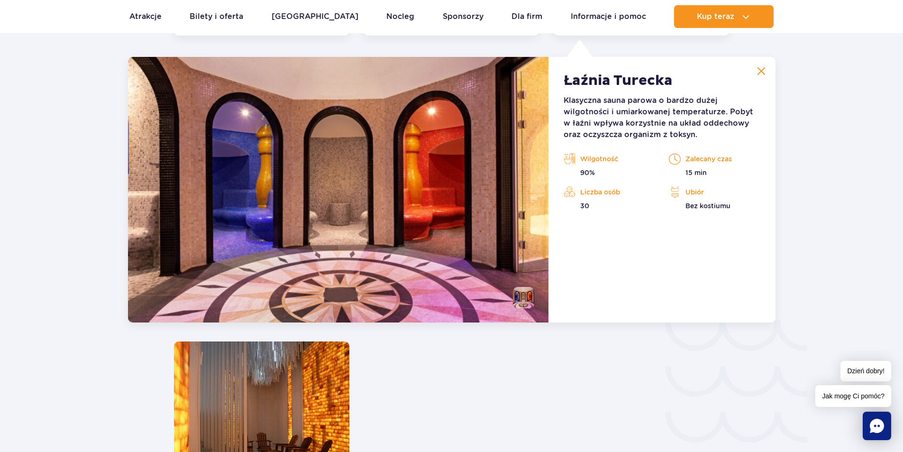
click at [764, 71] on img at bounding box center [761, 71] width 9 height 9
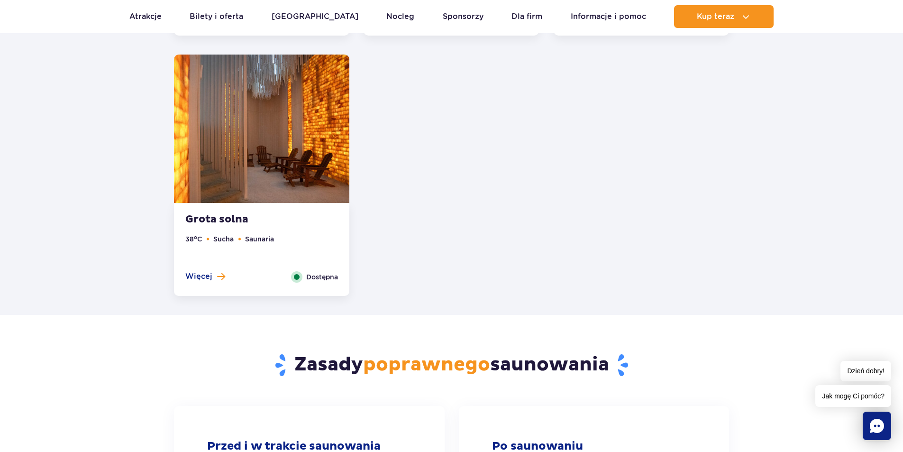
click at [319, 154] on img at bounding box center [261, 128] width 175 height 148
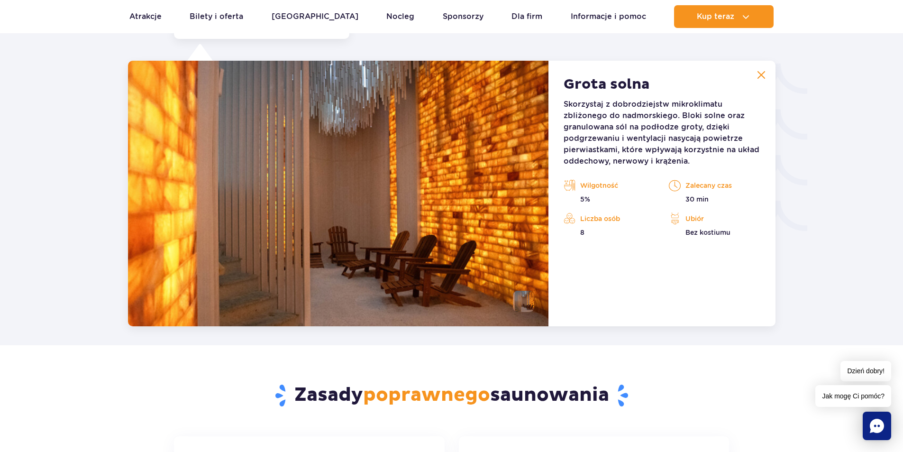
scroll to position [1575, 0]
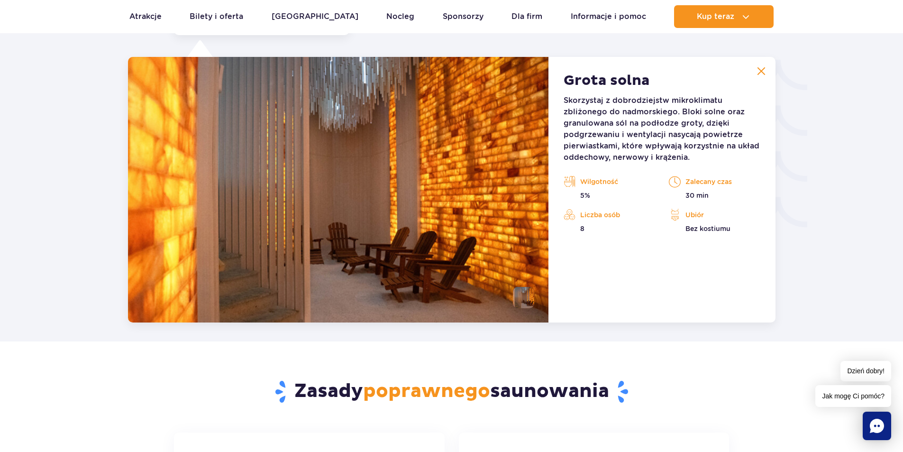
click at [761, 74] on img at bounding box center [761, 71] width 9 height 9
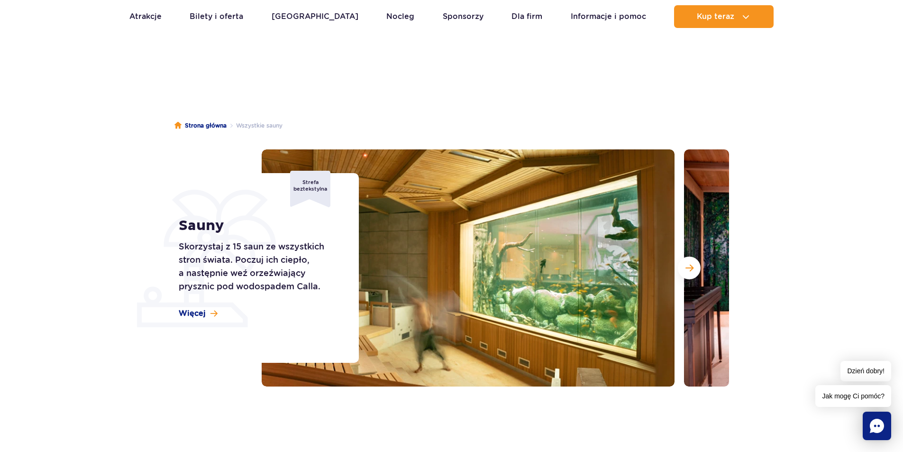
scroll to position [0, 0]
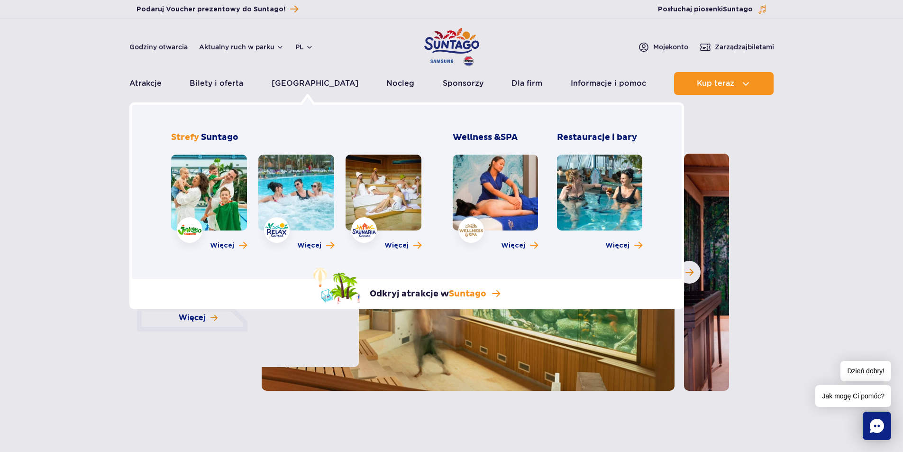
click at [292, 195] on link at bounding box center [296, 192] width 76 height 76
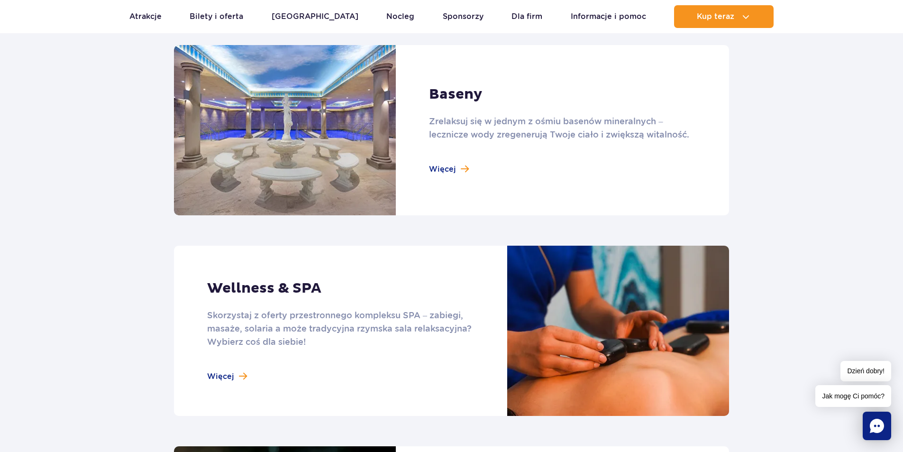
scroll to position [663, 0]
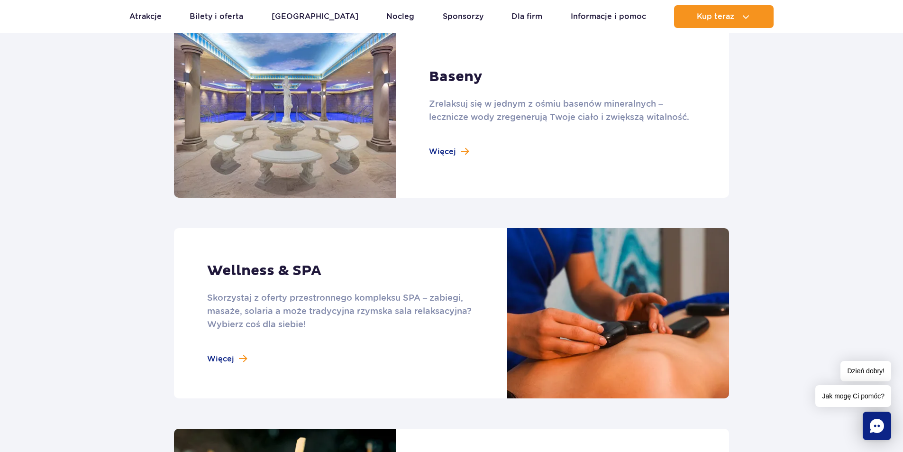
click at [450, 152] on link at bounding box center [451, 112] width 555 height 170
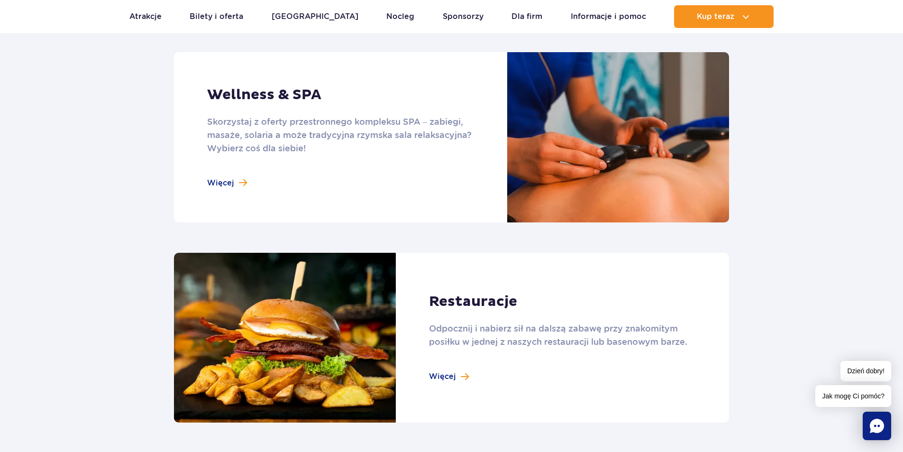
scroll to position [900, 0]
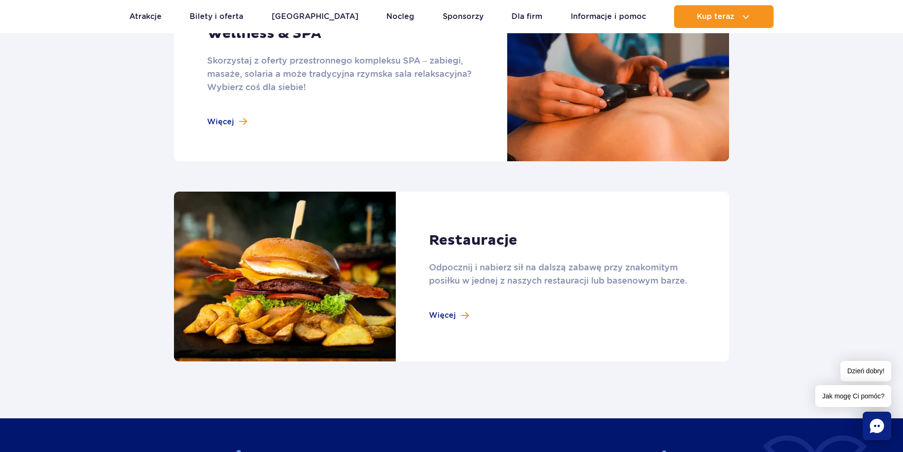
click at [355, 121] on link at bounding box center [451, 76] width 555 height 170
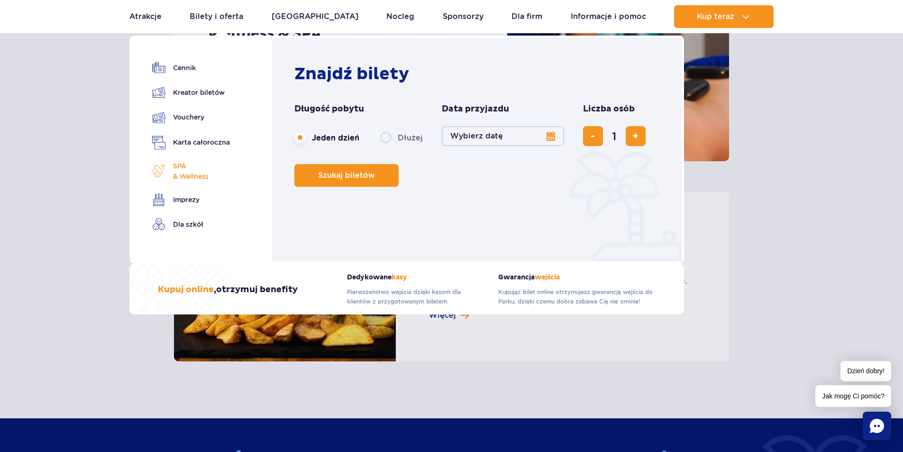
click at [178, 171] on span "SPA & Wellness" at bounding box center [191, 171] width 36 height 21
click at [190, 69] on link "Cennik" at bounding box center [191, 67] width 78 height 13
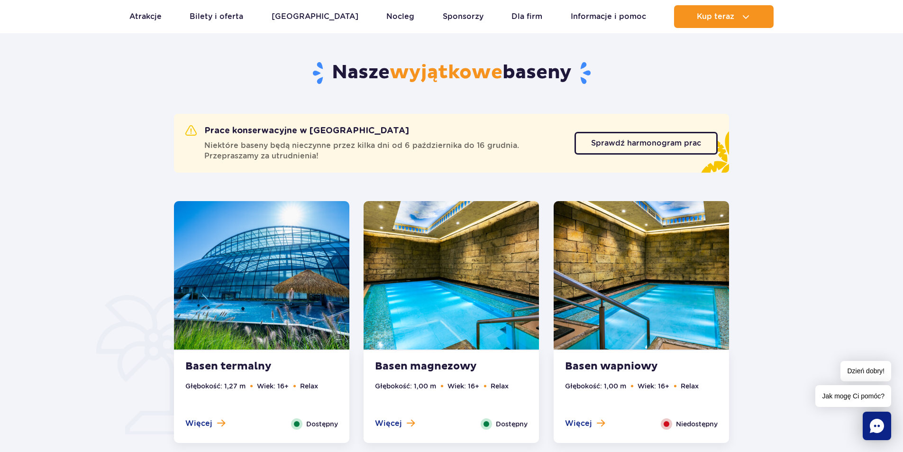
scroll to position [521, 0]
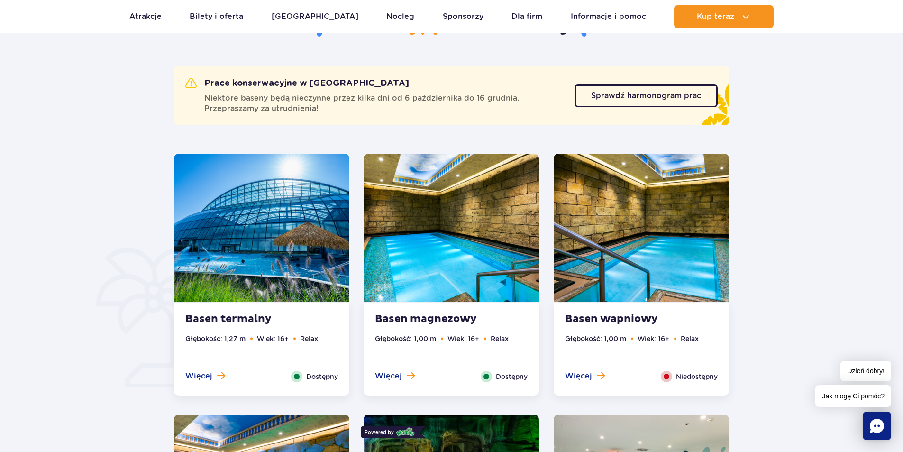
click at [321, 232] on img at bounding box center [261, 228] width 175 height 148
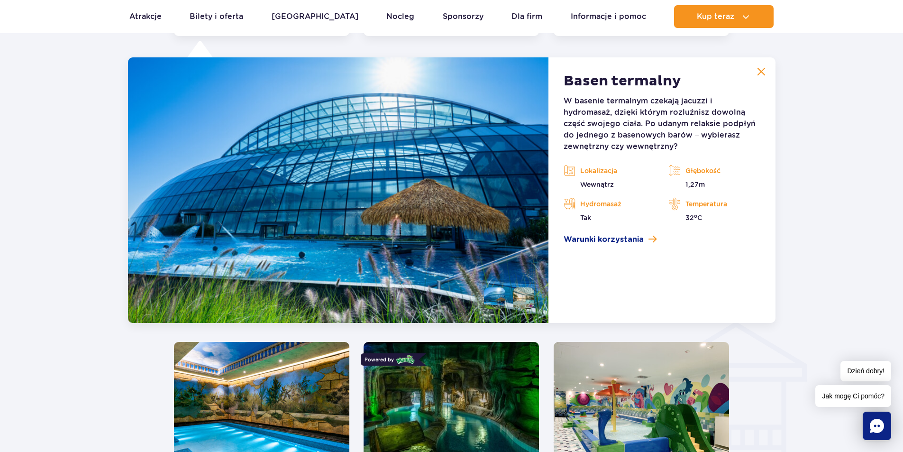
scroll to position [881, 0]
click at [760, 69] on img at bounding box center [761, 71] width 9 height 9
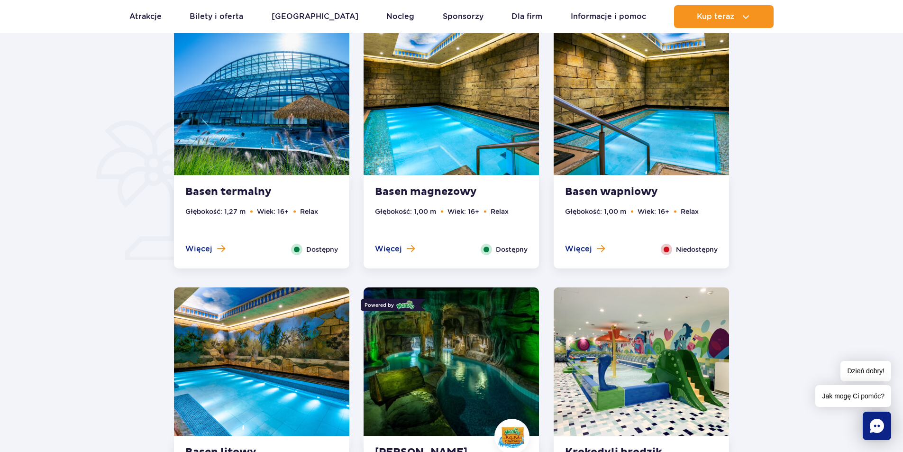
scroll to position [644, 0]
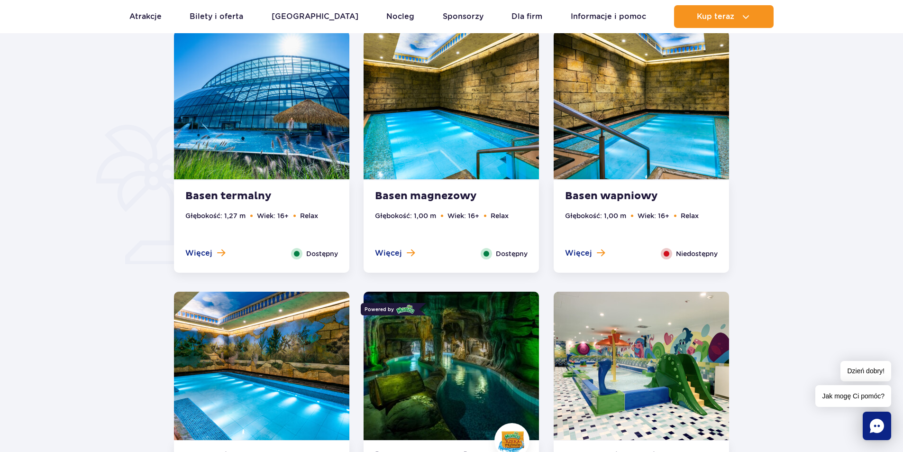
click at [464, 139] on img at bounding box center [450, 105] width 175 height 148
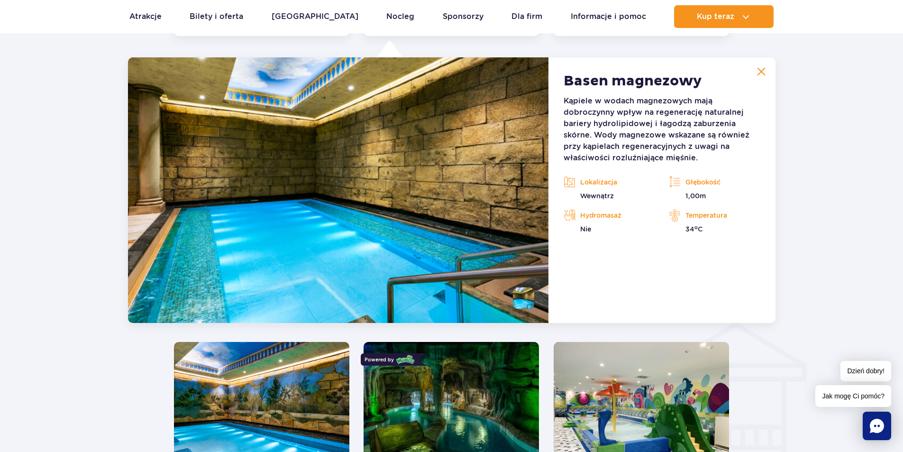
scroll to position [881, 0]
click at [766, 65] on button at bounding box center [760, 71] width 19 height 19
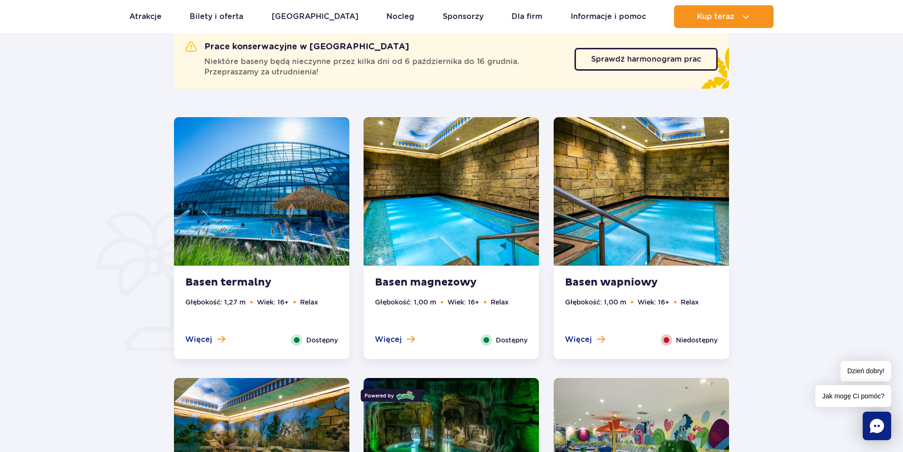
scroll to position [549, 0]
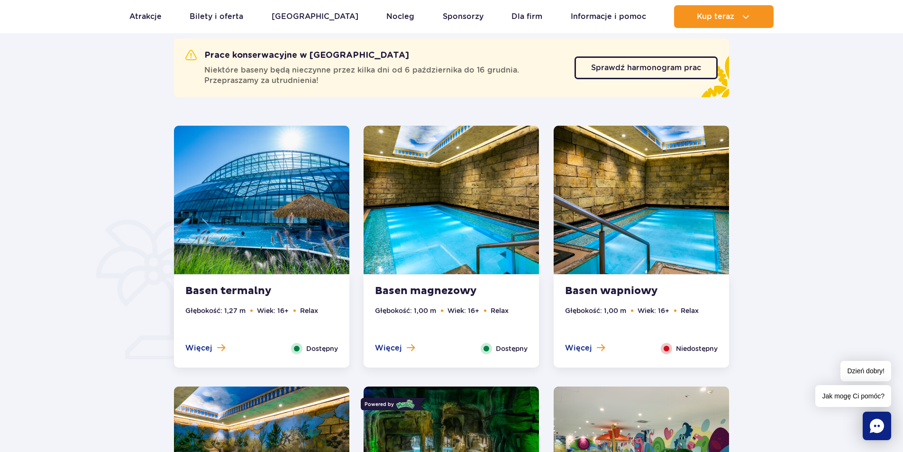
click at [637, 158] on img at bounding box center [640, 200] width 175 height 148
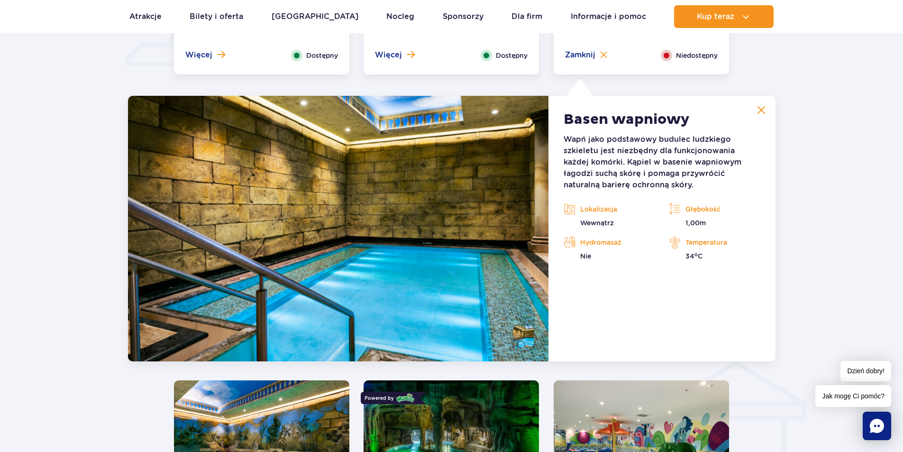
scroll to position [881, 0]
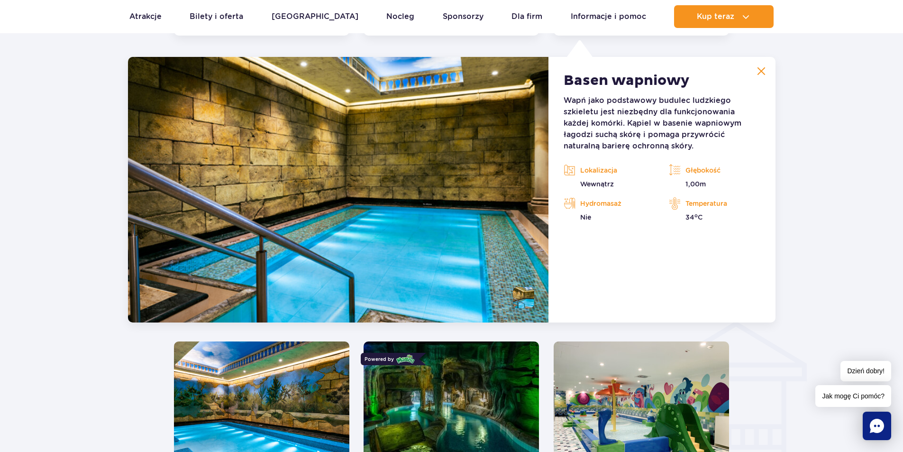
click at [762, 72] on img at bounding box center [761, 71] width 9 height 9
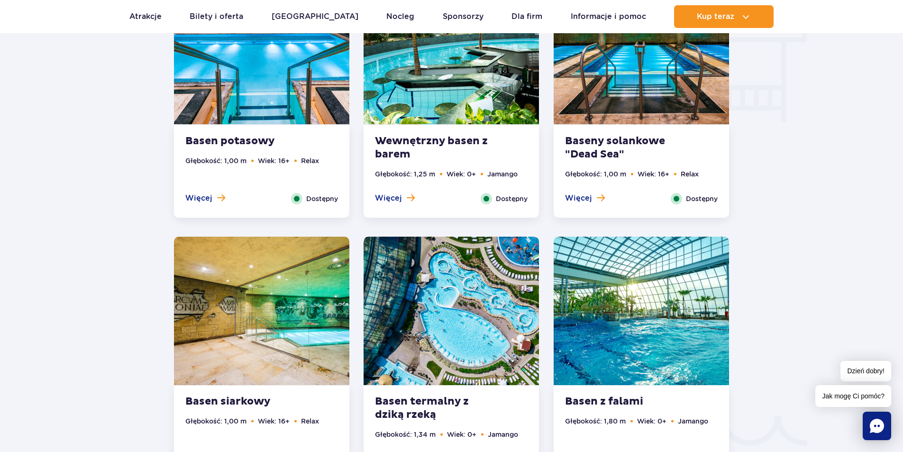
scroll to position [1307, 0]
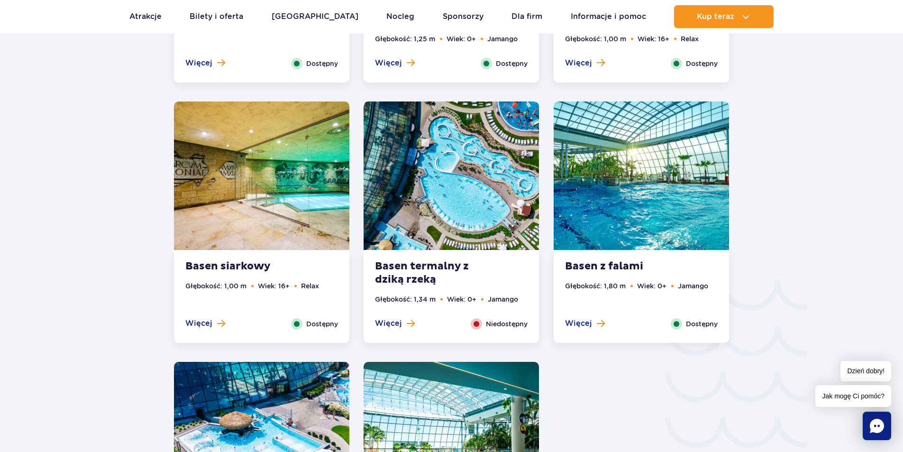
click at [639, 173] on img at bounding box center [640, 175] width 175 height 148
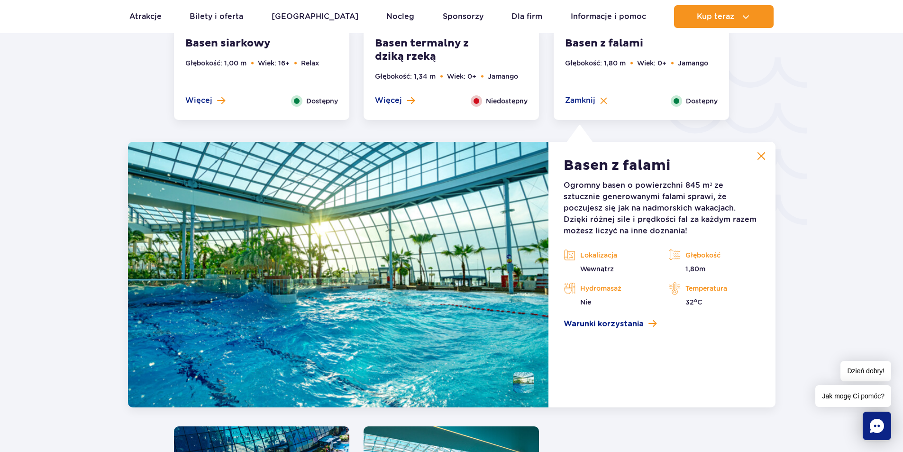
scroll to position [1567, 0]
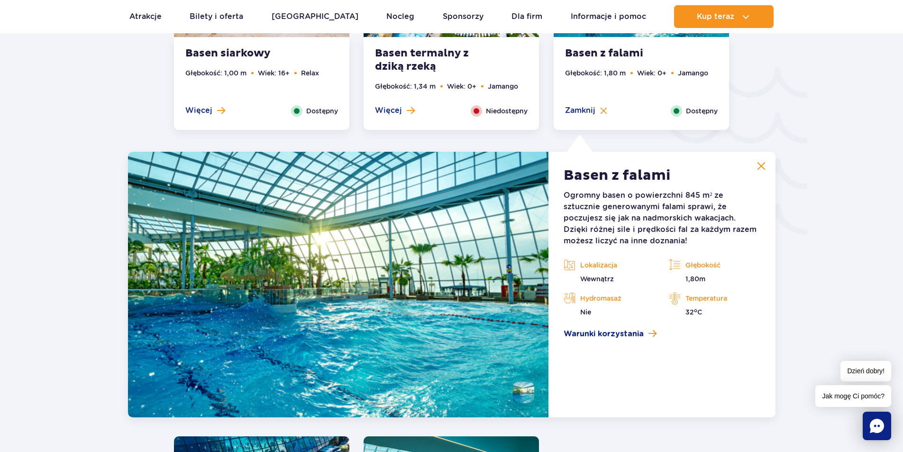
click at [759, 167] on img at bounding box center [761, 166] width 9 height 9
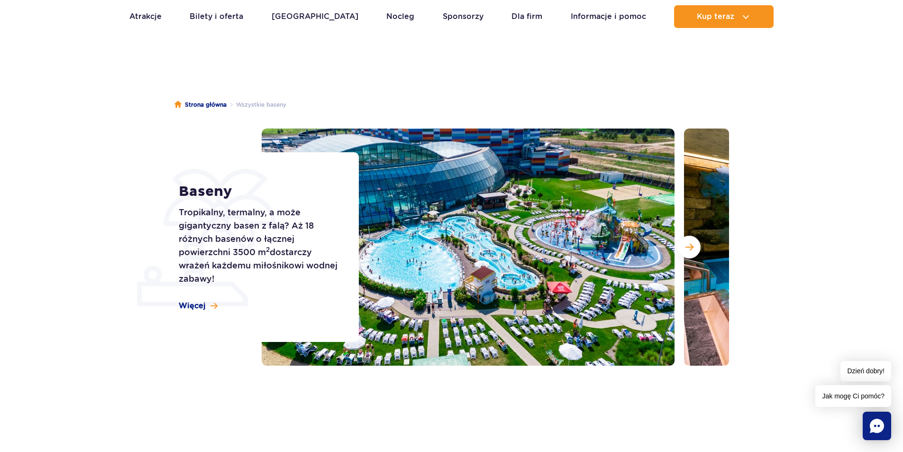
scroll to position [0, 0]
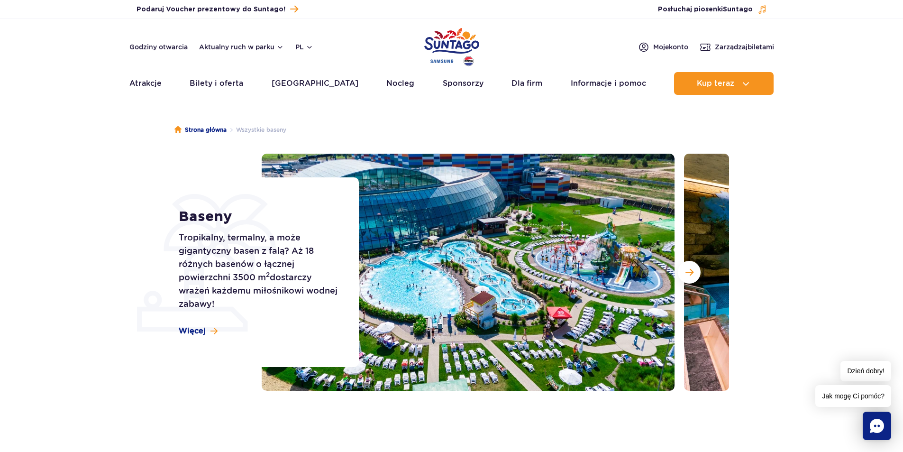
drag, startPoint x: 596, startPoint y: 149, endPoint x: 591, endPoint y: 148, distance: 4.8
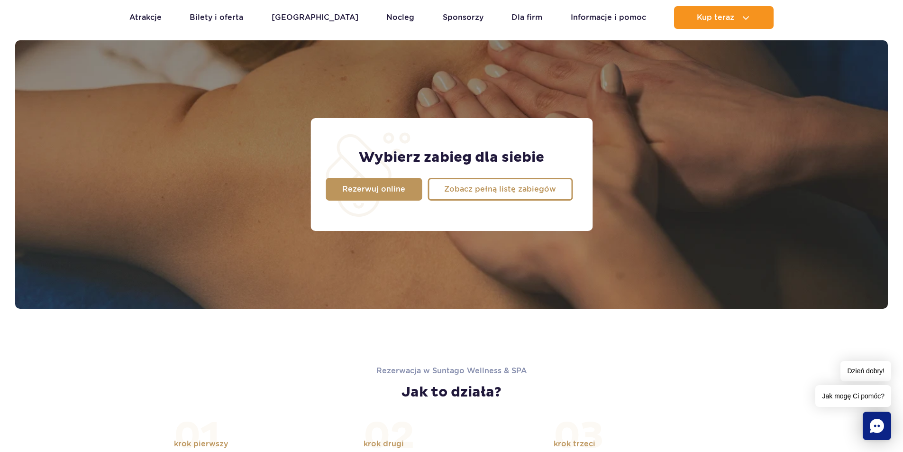
scroll to position [758, 0]
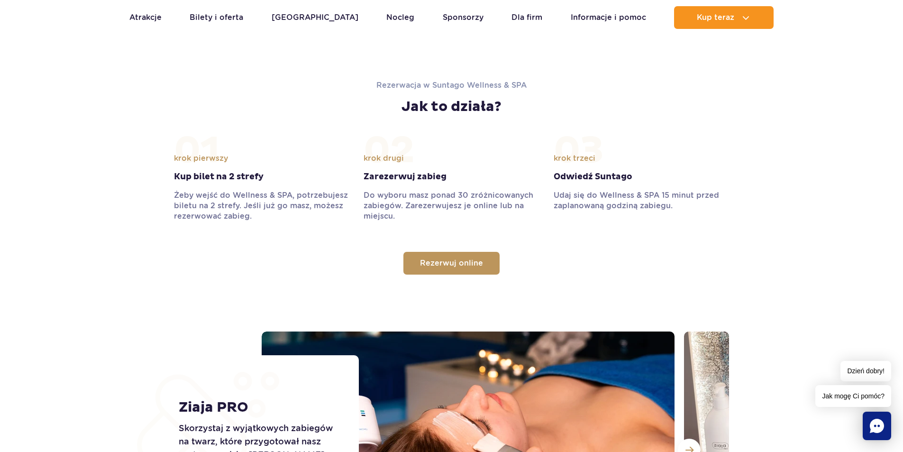
scroll to position [1031, 0]
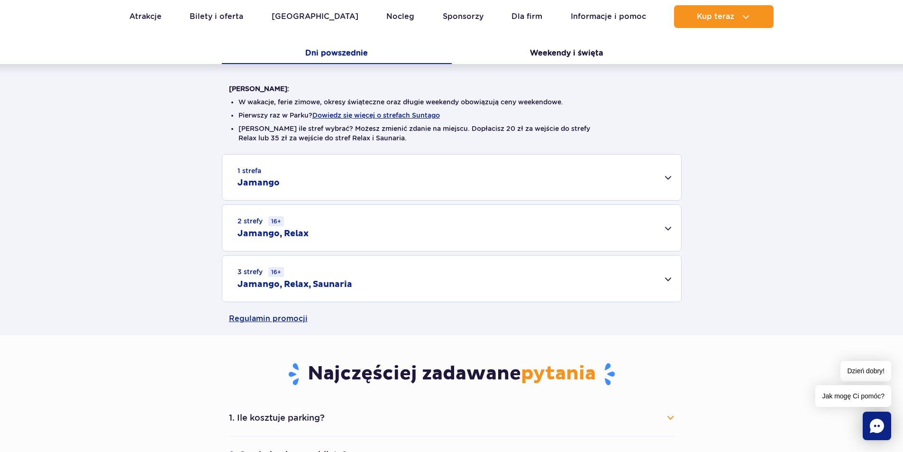
scroll to position [142, 0]
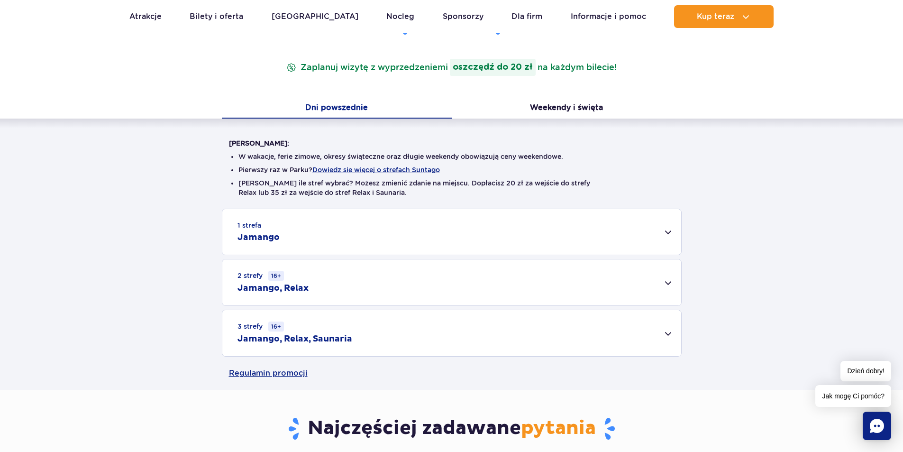
click at [509, 224] on div "1 strefa Jamango" at bounding box center [451, 231] width 459 height 45
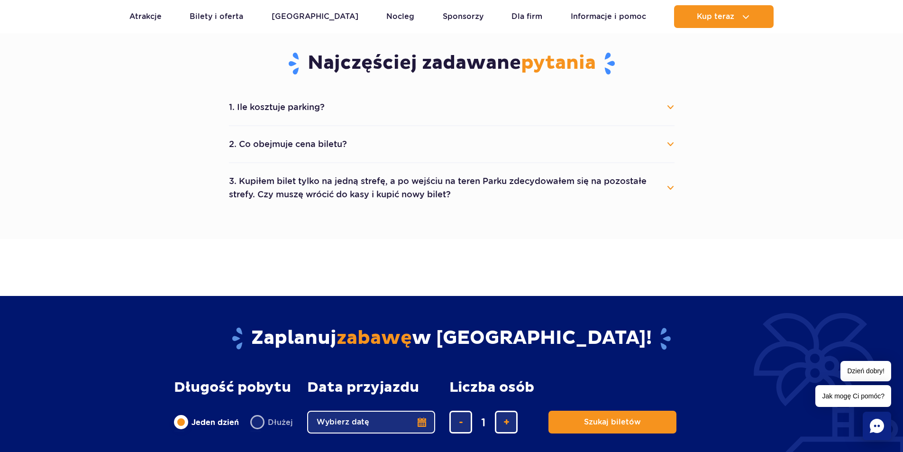
scroll to position [853, 0]
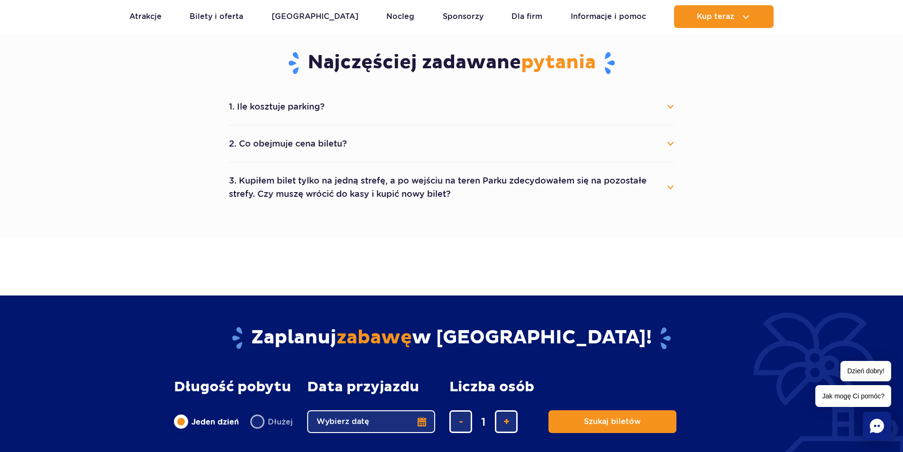
click at [424, 140] on button "2. Co obejmuje cena biletu?" at bounding box center [451, 143] width 445 height 21
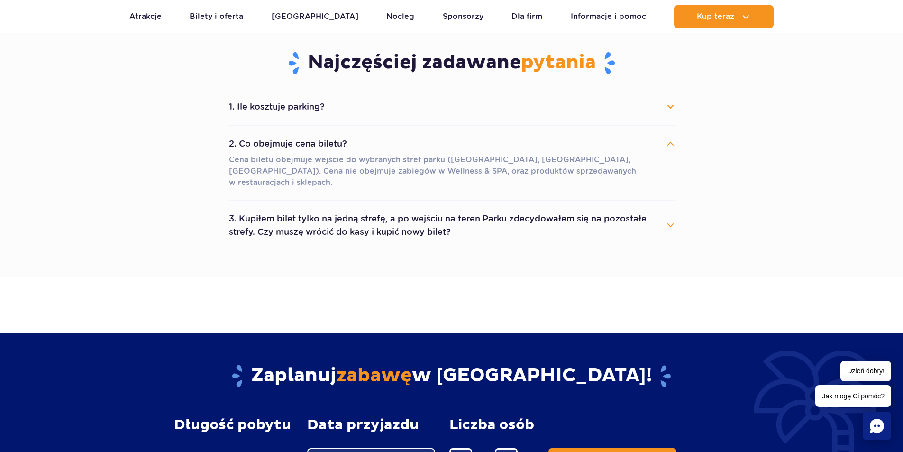
click at [424, 140] on button "2. Co obejmuje cena biletu?" at bounding box center [451, 143] width 445 height 21
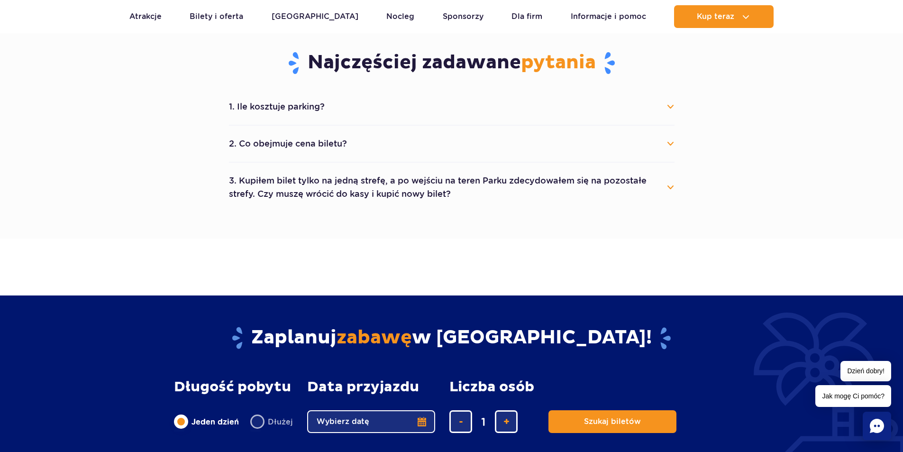
click at [422, 103] on button "1. Ile kosztuje parking?" at bounding box center [451, 106] width 445 height 21
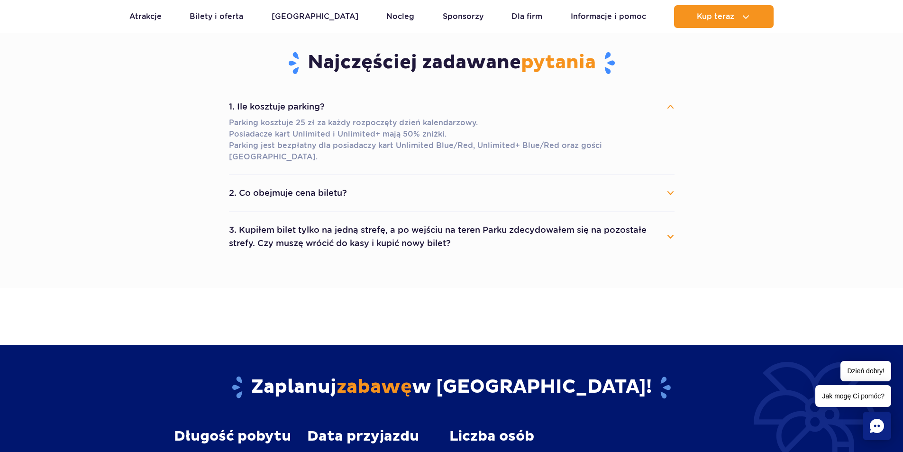
click at [422, 103] on button "1. Ile kosztuje parking?" at bounding box center [451, 106] width 445 height 21
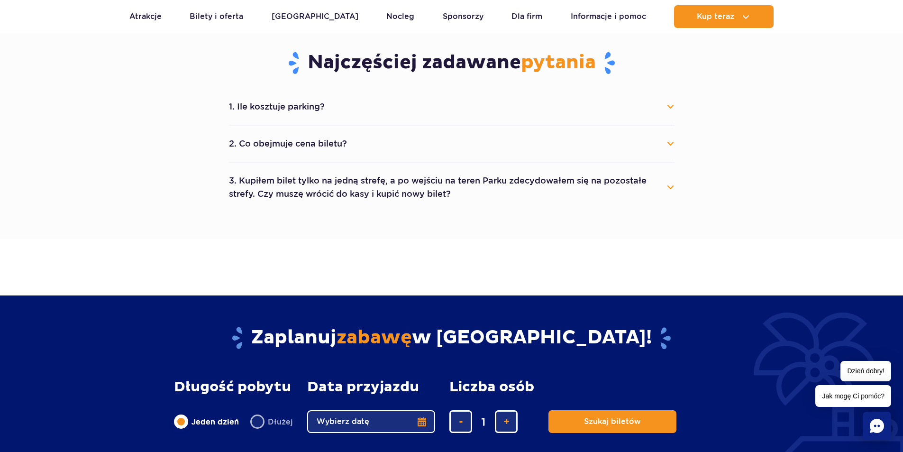
click at [444, 179] on button "3. Kupiłem bilet tylko na jedną strefę, a po wejściu na teren Parku zdecydowałe…" at bounding box center [451, 187] width 445 height 34
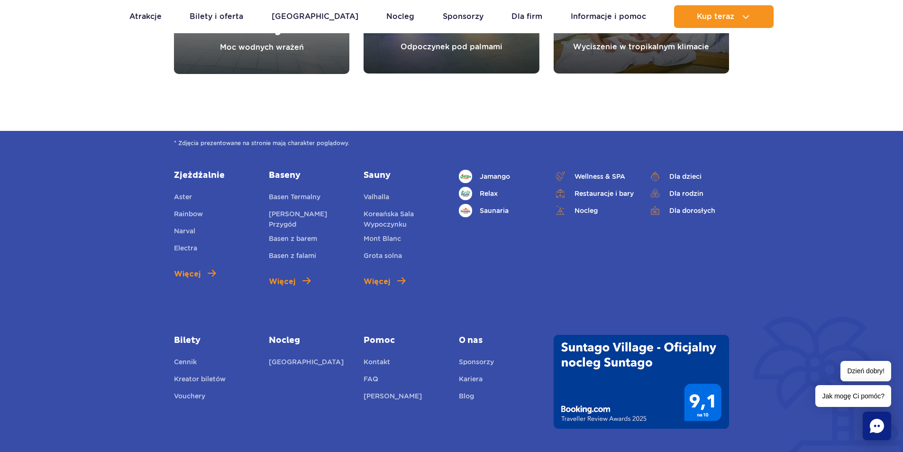
scroll to position [1563, 0]
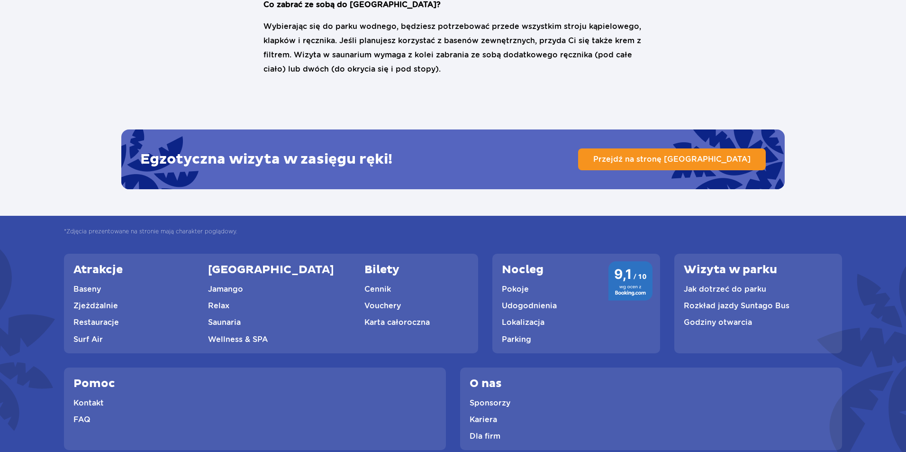
scroll to position [2348, 0]
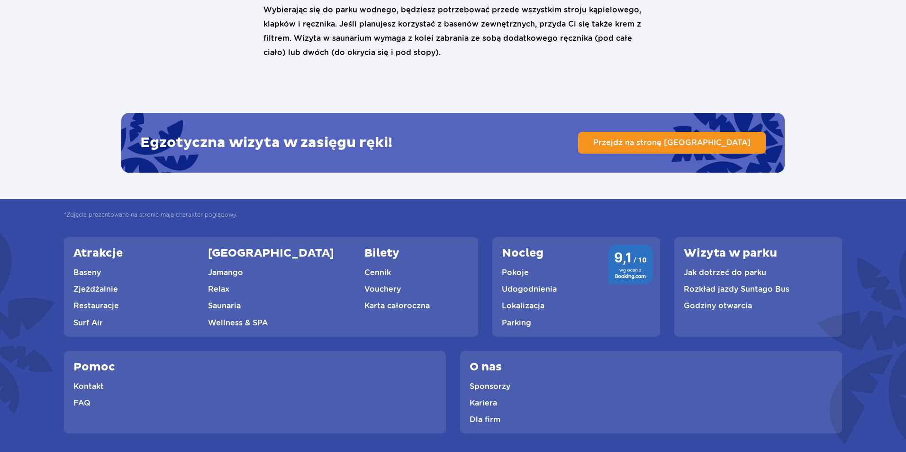
click at [493, 381] on link "Sponsorzy" at bounding box center [490, 385] width 41 height 9
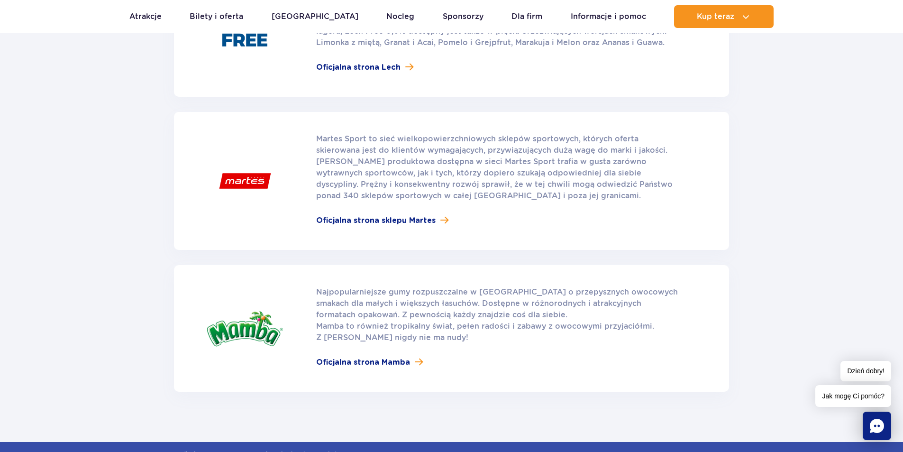
scroll to position [995, 0]
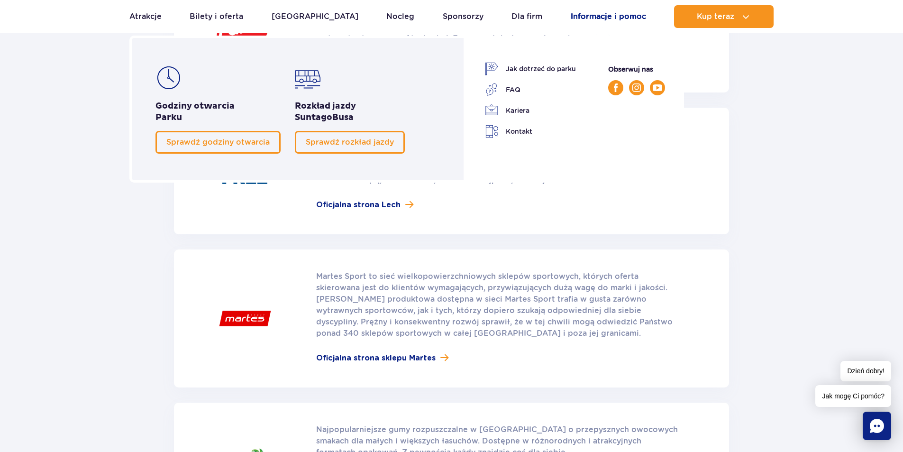
click at [619, 16] on link "Informacje i pomoc" at bounding box center [607, 16] width 75 height 23
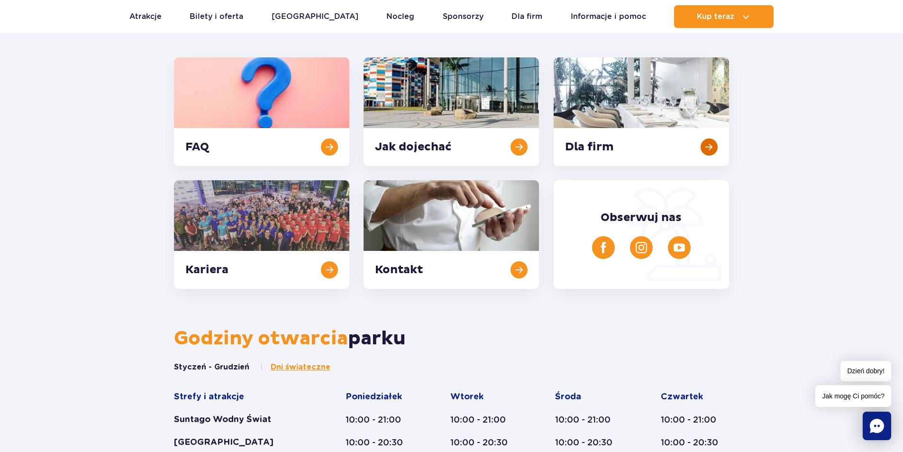
scroll to position [237, 0]
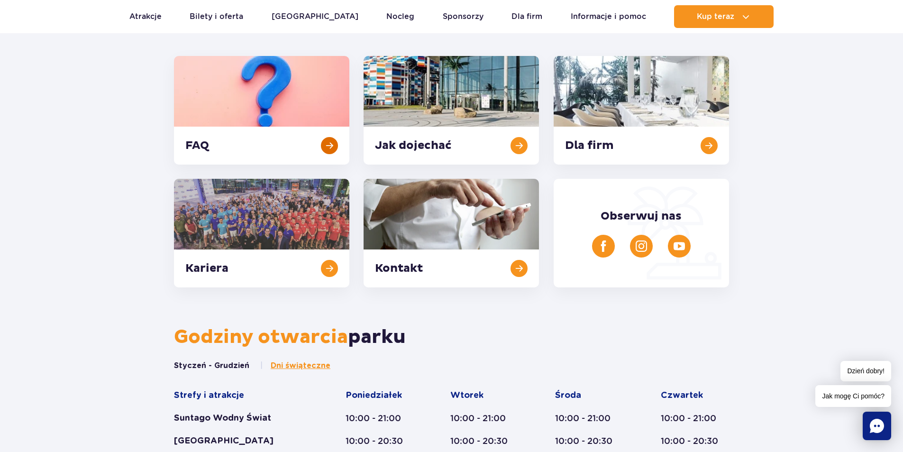
click at [235, 90] on link at bounding box center [261, 110] width 175 height 108
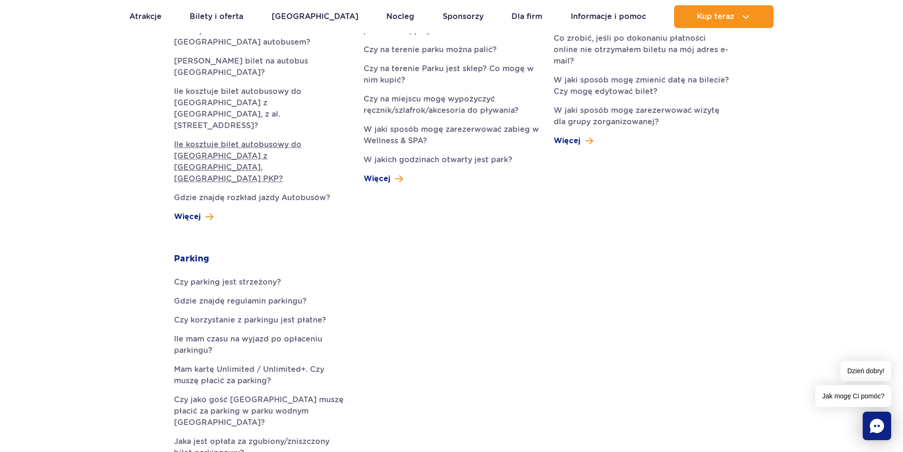
scroll to position [379, 0]
